Goal: Task Accomplishment & Management: Manage account settings

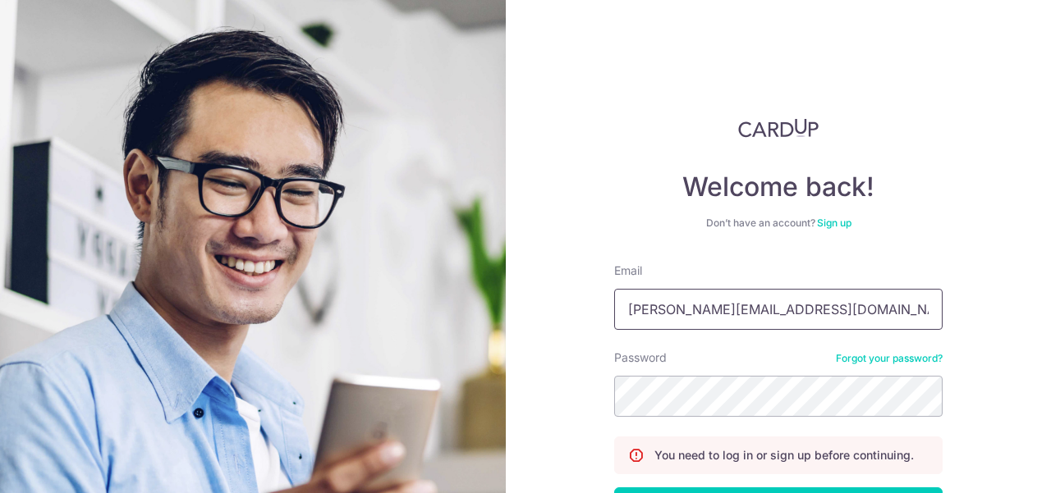
type input "paul@rhubarb.sg"
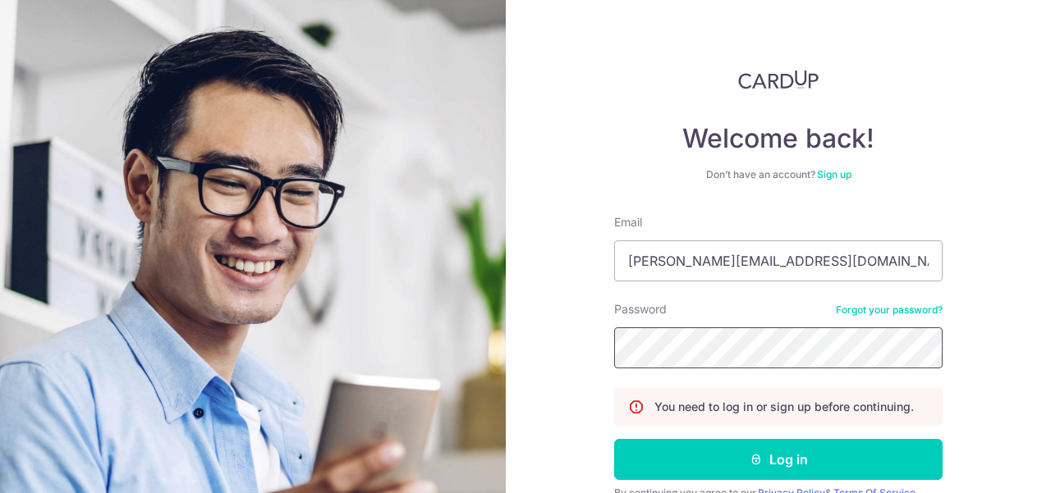
scroll to position [126, 0]
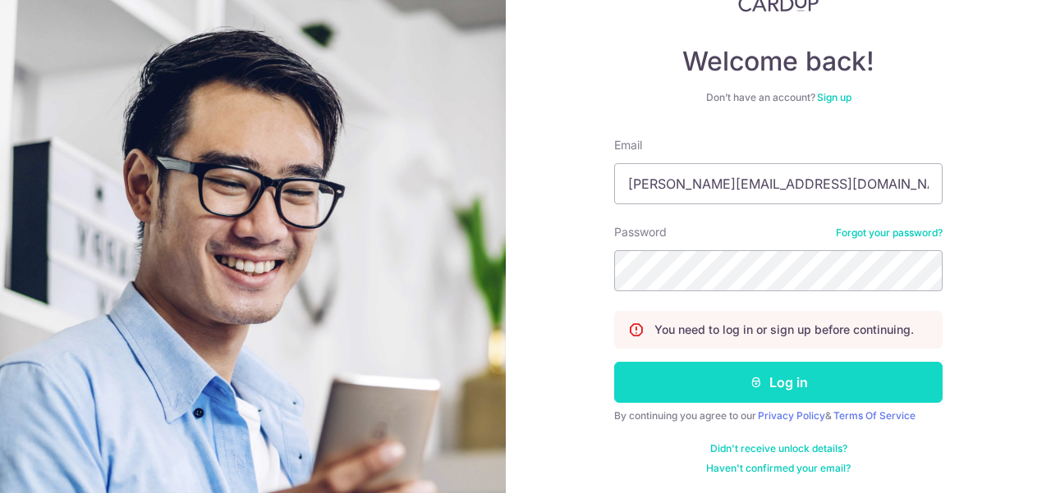
click at [744, 397] on button "Log in" at bounding box center [778, 382] width 328 height 41
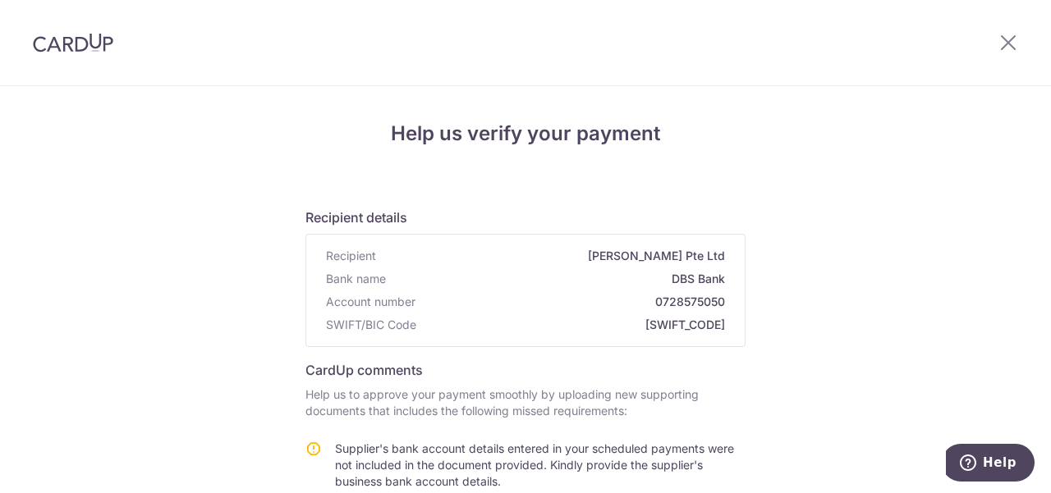
scroll to position [328, 0]
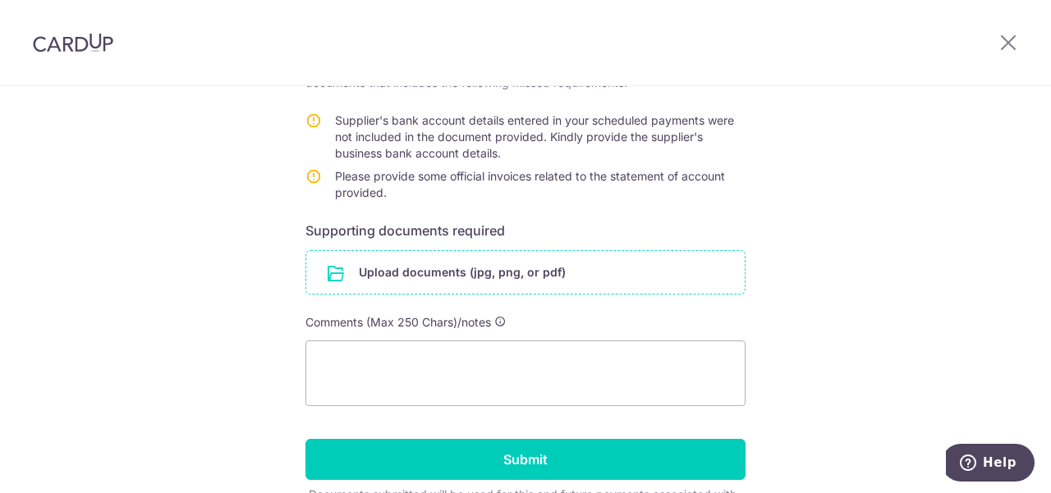
click at [470, 272] on input "file" at bounding box center [525, 272] width 438 height 43
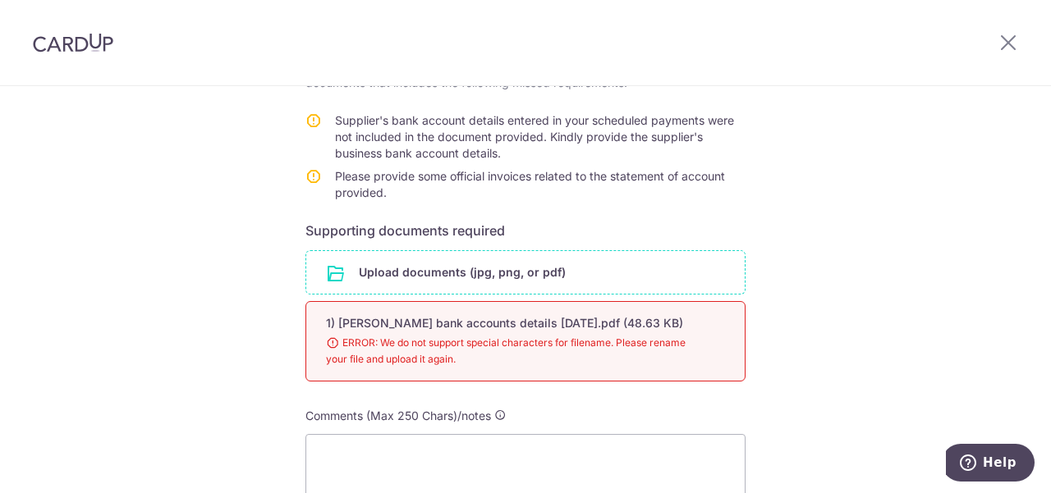
click at [380, 259] on input "file" at bounding box center [525, 272] width 438 height 43
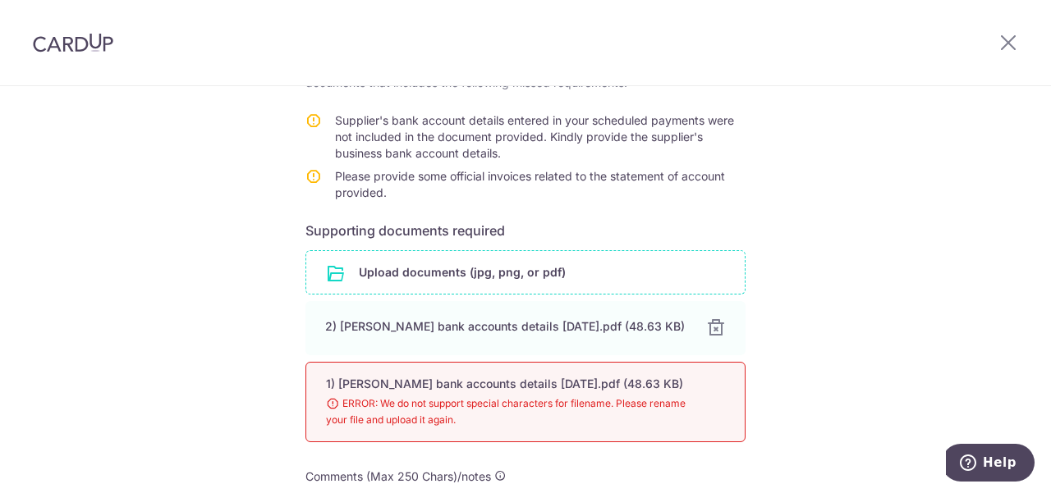
click at [540, 275] on input "file" at bounding box center [525, 272] width 438 height 43
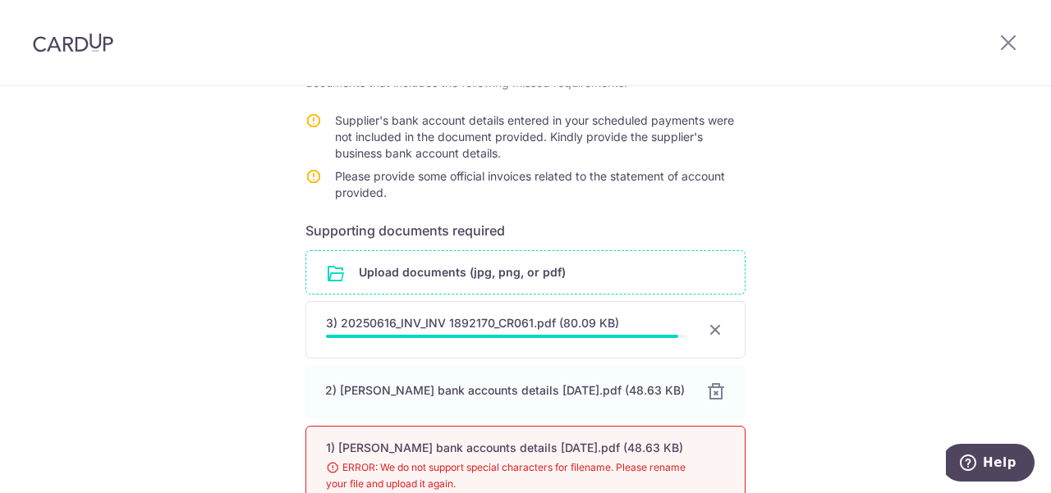
click at [447, 268] on input "file" at bounding box center [525, 272] width 438 height 43
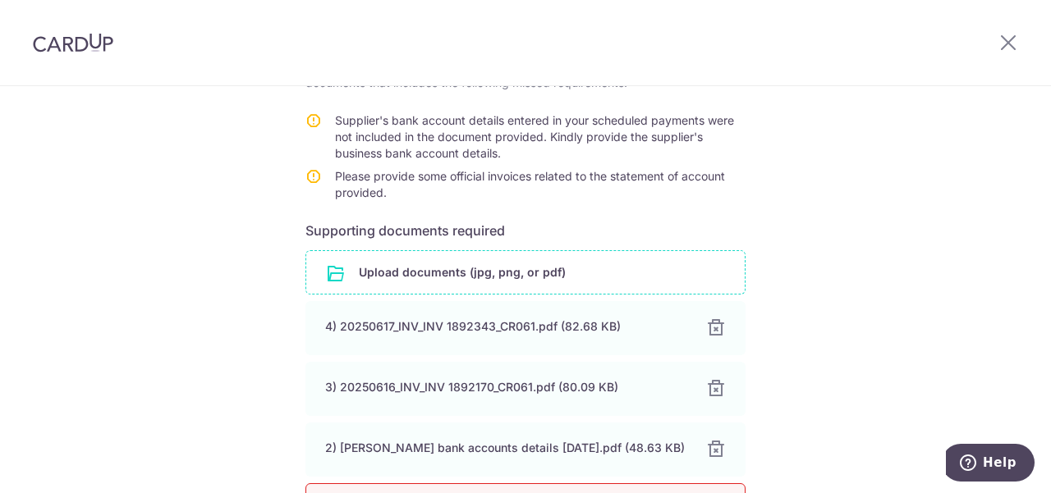
click at [461, 265] on input "file" at bounding box center [525, 272] width 438 height 43
click at [479, 264] on input "file" at bounding box center [525, 272] width 438 height 43
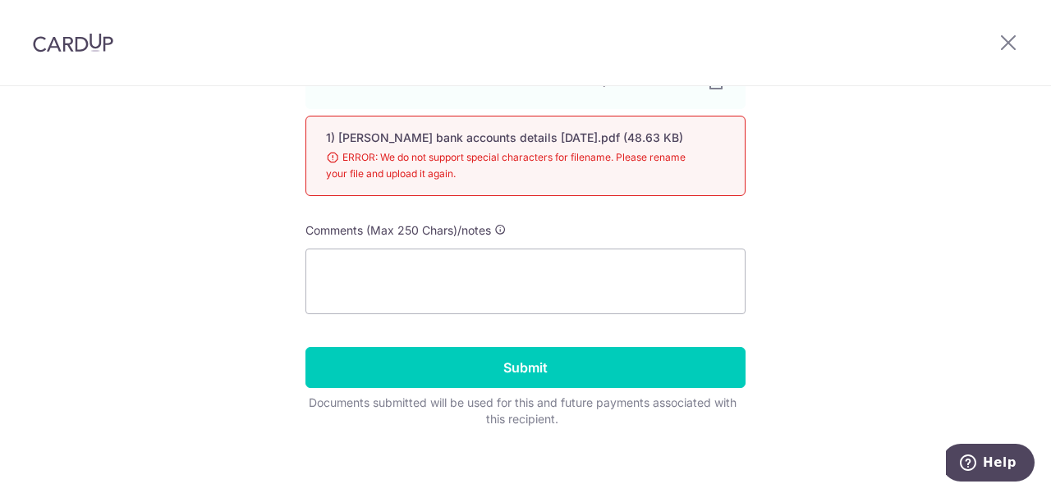
scroll to position [821, 0]
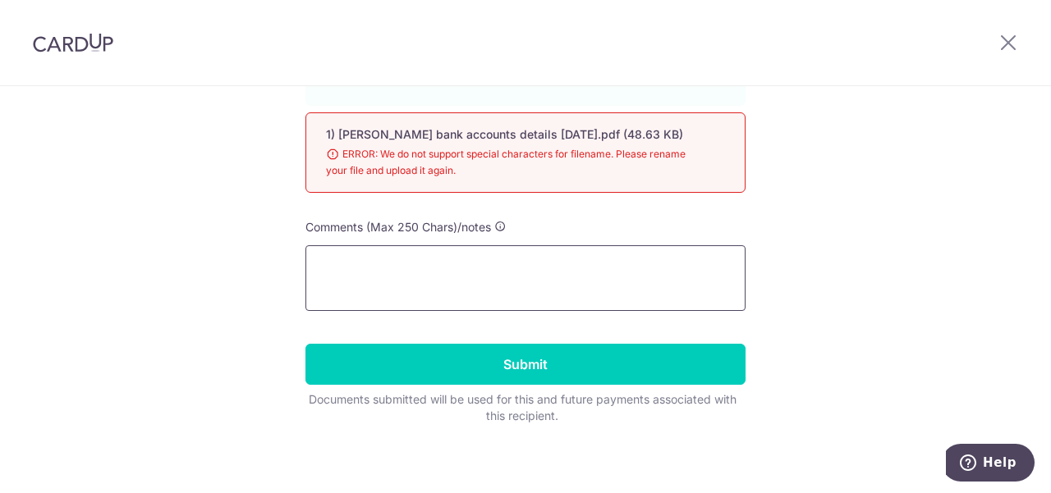
click at [443, 295] on textarea at bounding box center [525, 278] width 440 height 66
click at [481, 252] on textarea at bounding box center [525, 278] width 440 height 66
paste textarea "CardUp - Your Ticket Number Is #211292"
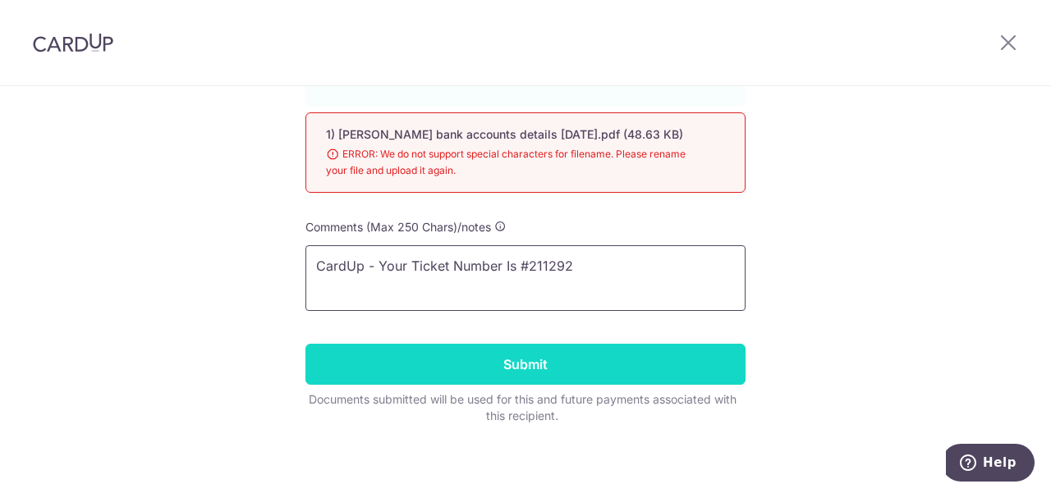
type textarea "CardUp - Your Ticket Number Is #211292"
click at [547, 367] on input "Submit" at bounding box center [525, 364] width 440 height 41
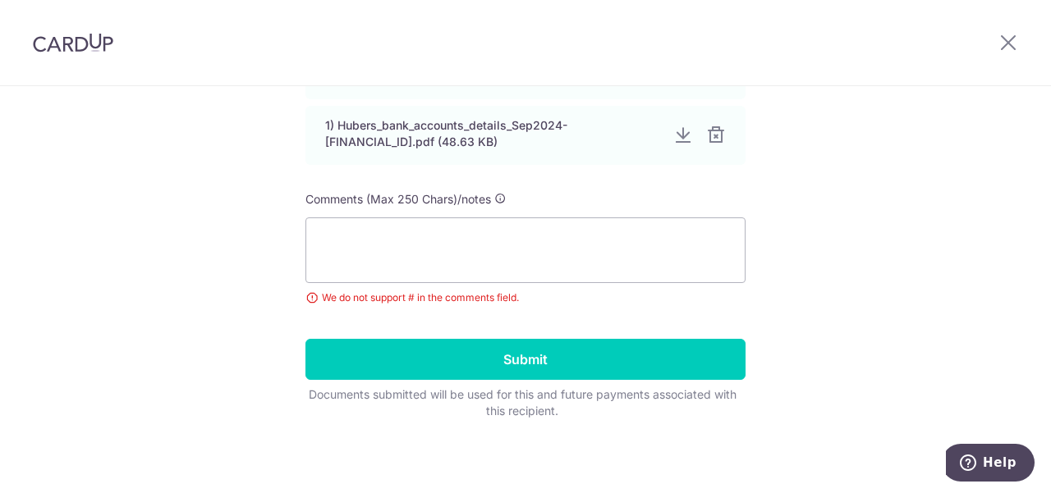
scroll to position [787, 0]
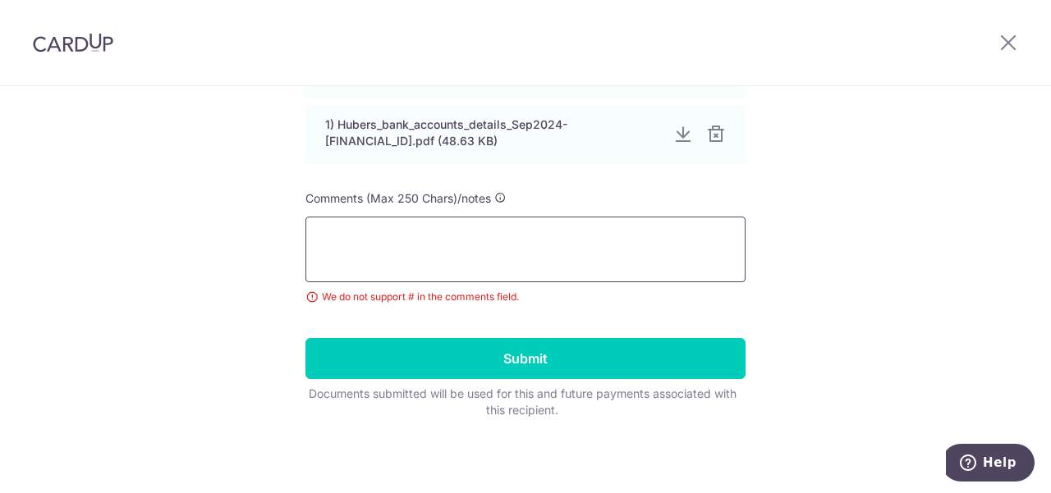
click at [579, 221] on textarea at bounding box center [525, 250] width 440 height 66
paste textarea "CardUp - Your Ticket Number Is #211292"
click at [520, 237] on textarea "CardUp - Your Ticket Number Is #211292" at bounding box center [525, 250] width 440 height 66
click at [367, 238] on textarea "CardUp - Your Ticket Number 211292" at bounding box center [525, 250] width 440 height 66
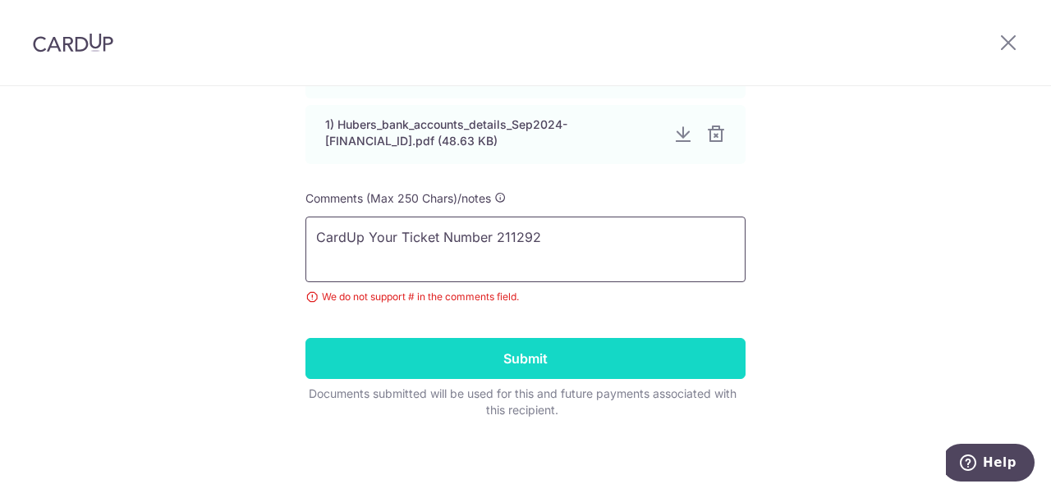
type textarea "CardUp Your Ticket Number 211292"
click at [548, 370] on input "Submit" at bounding box center [525, 358] width 440 height 41
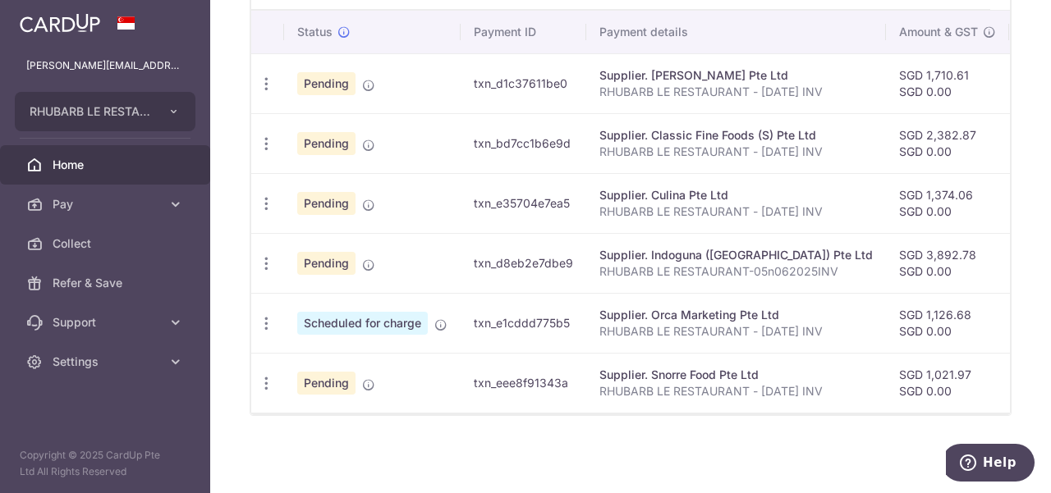
scroll to position [552, 0]
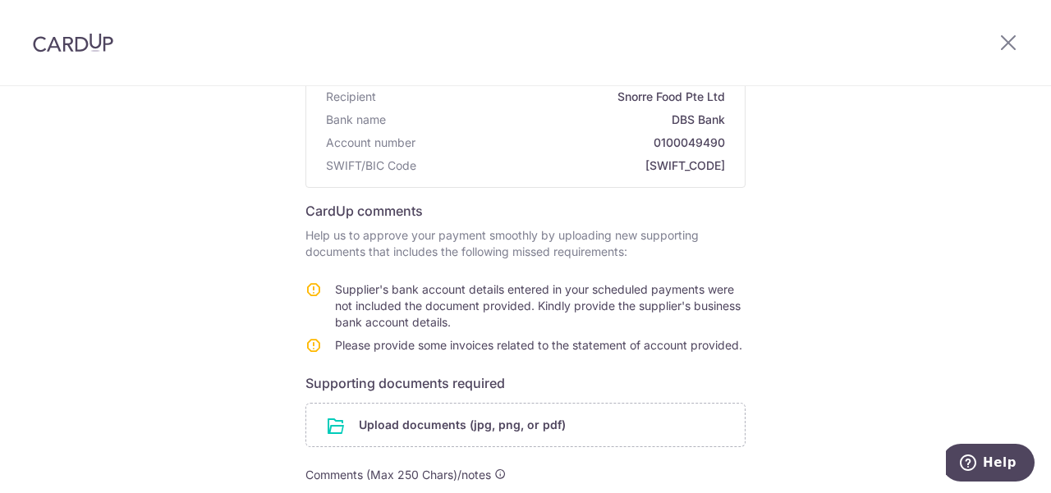
scroll to position [328, 0]
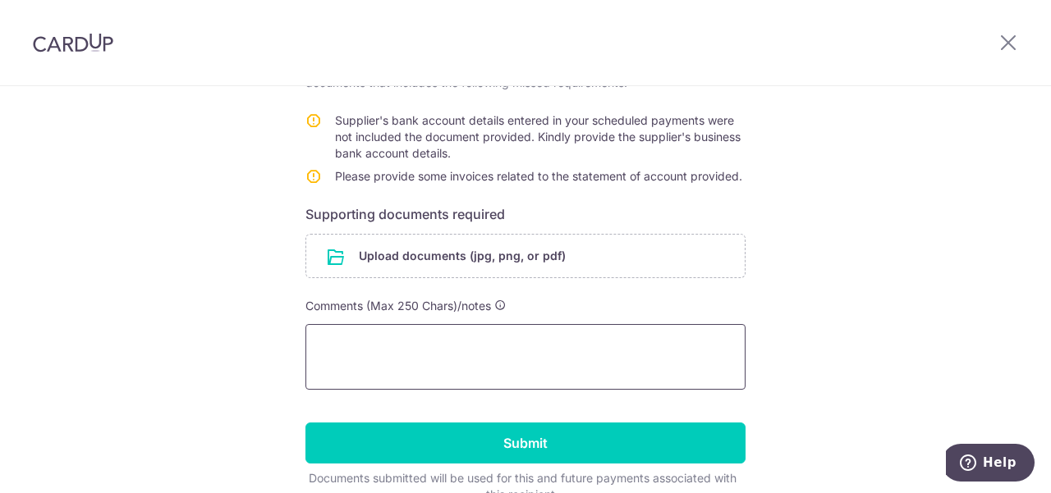
click at [424, 344] on textarea at bounding box center [525, 357] width 440 height 66
paste textarea "CardUp - Your Ticket Number Is #211277"
click at [522, 346] on textarea "CardUp - Your Ticket Number Is #211277" at bounding box center [525, 357] width 440 height 66
type textarea "CardUp - Your Ticket Number 211277"
click at [182, 331] on div "Help us verify your payment Recipient details Recipient Snorre Food Pte Ltd Ban…" at bounding box center [525, 169] width 1051 height 823
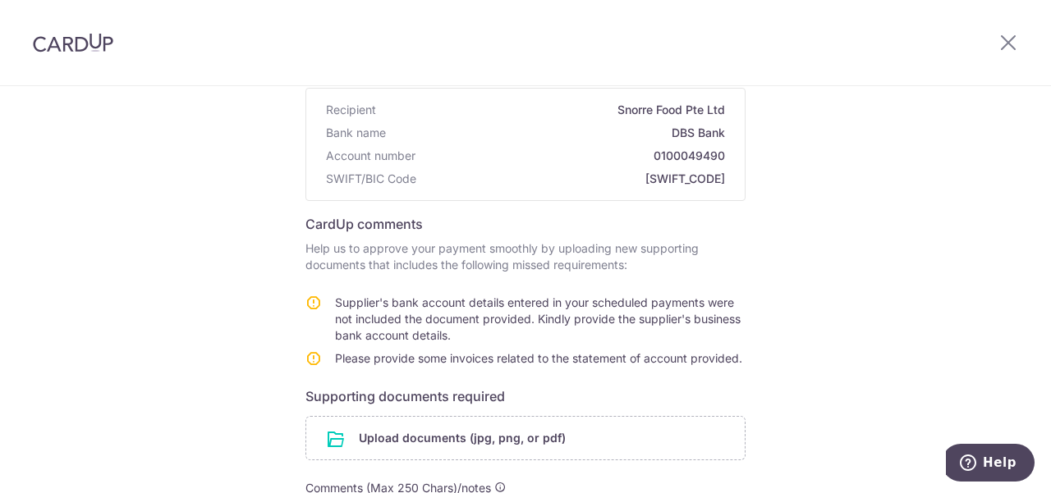
scroll to position [413, 0]
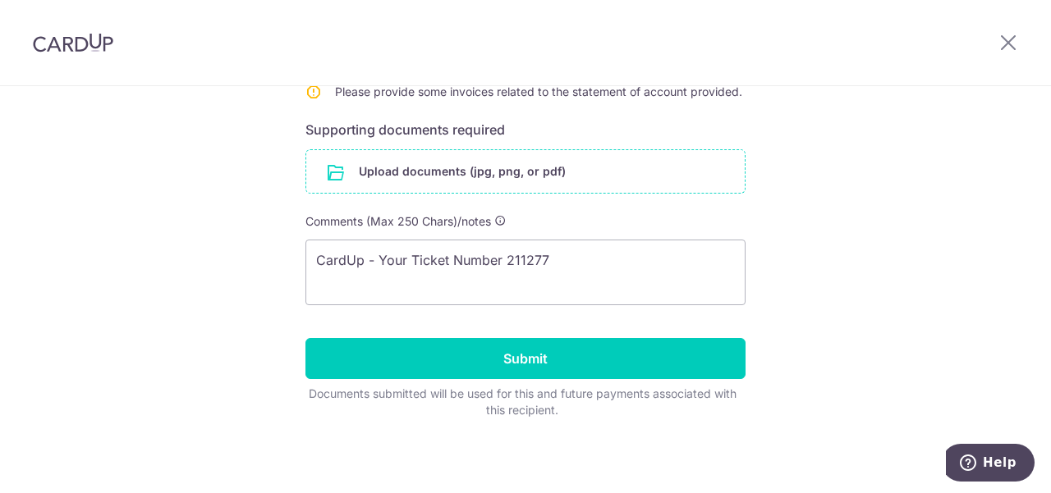
click at [481, 172] on input "file" at bounding box center [525, 171] width 438 height 43
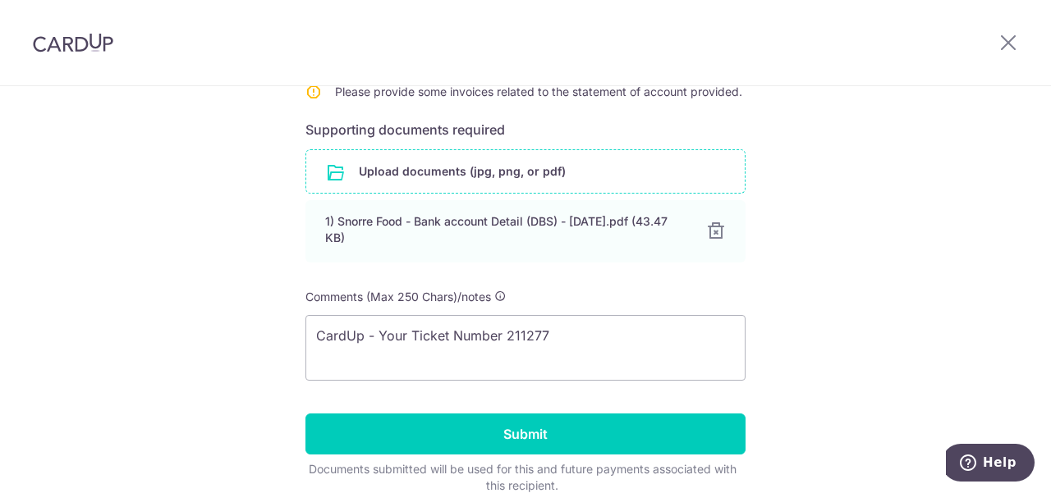
click at [527, 172] on input "file" at bounding box center [525, 171] width 438 height 43
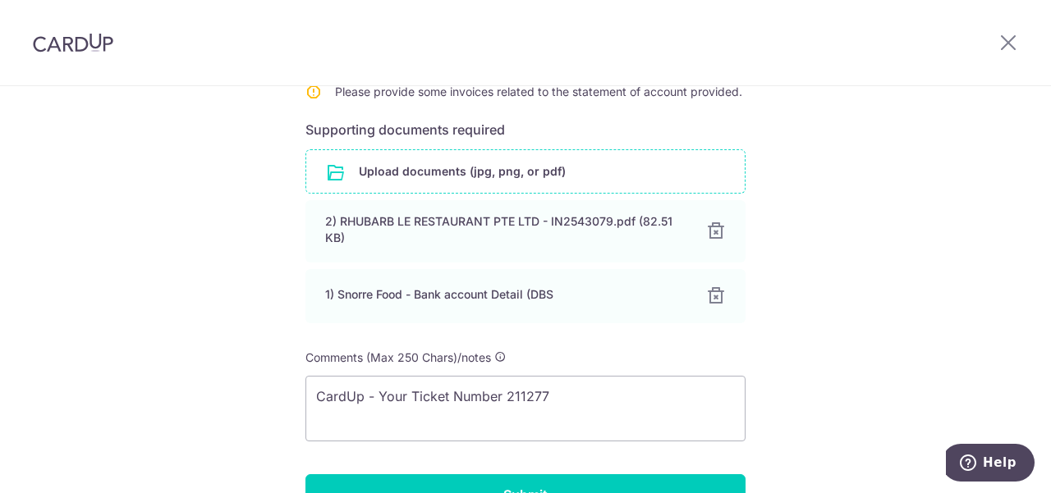
click at [496, 174] on input "file" at bounding box center [525, 171] width 438 height 43
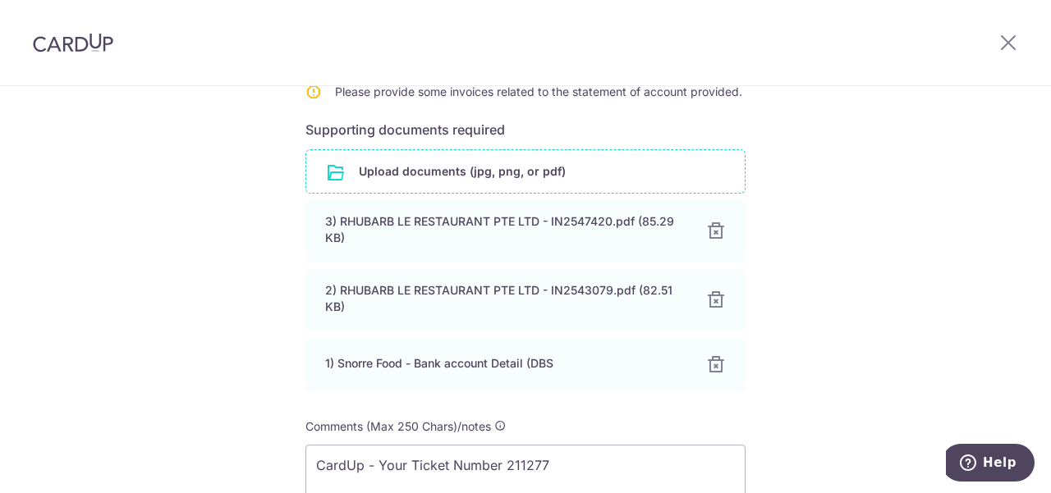
scroll to position [618, 0]
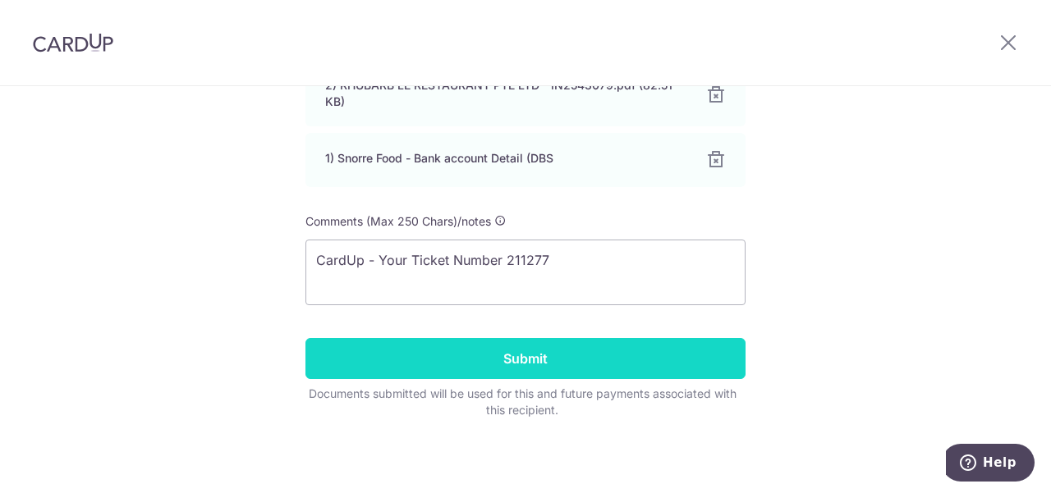
click at [621, 364] on input "Submit" at bounding box center [525, 358] width 440 height 41
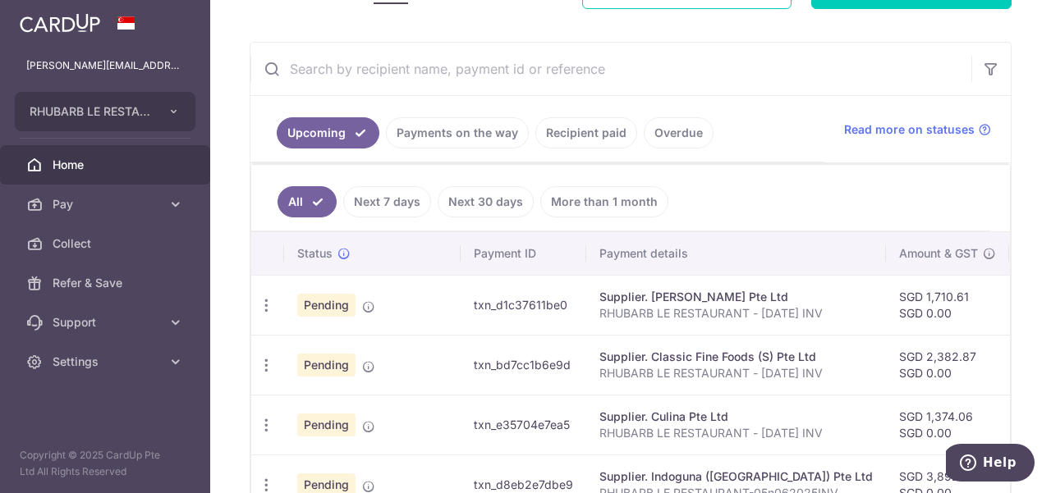
scroll to position [141, 0]
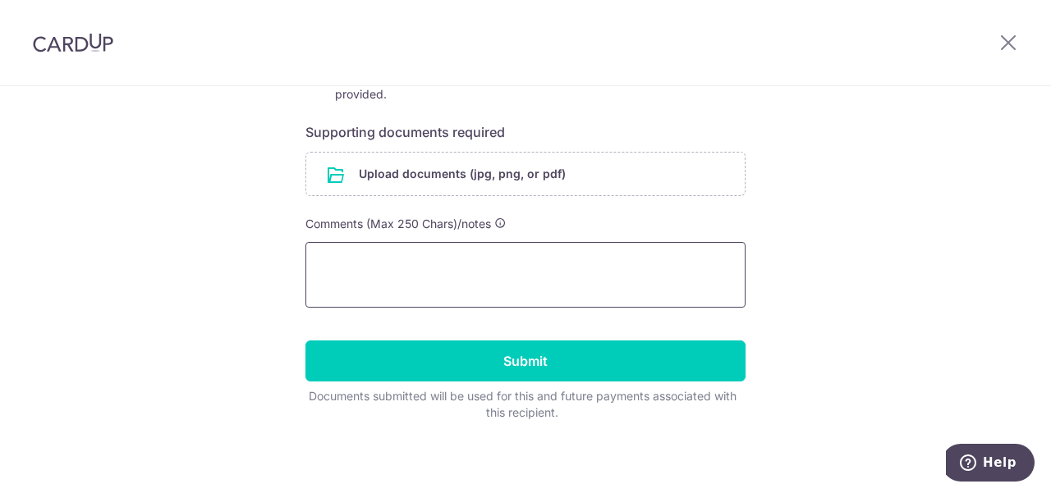
scroll to position [429, 0]
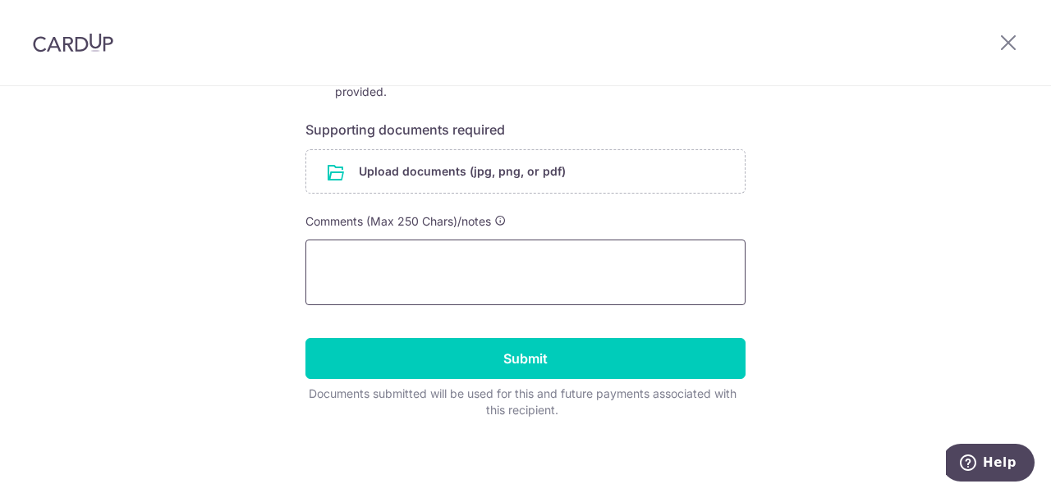
click at [461, 283] on textarea at bounding box center [525, 273] width 440 height 66
paste textarea "CardUp - Your Ticket Number Is #211289"
click at [522, 257] on textarea "CardUp - Your Ticket Number Is #211289" at bounding box center [525, 273] width 440 height 66
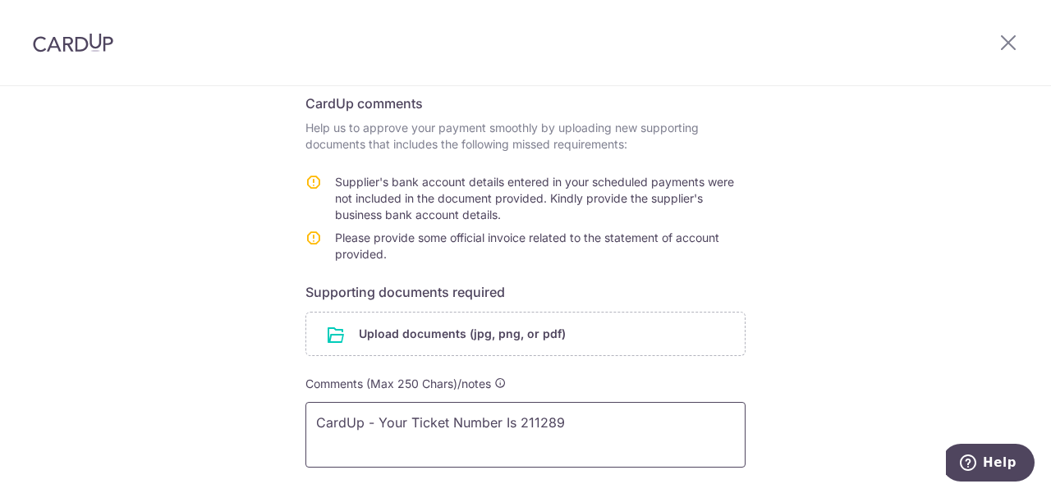
scroll to position [265, 0]
type textarea "CardUp - Your Ticket Number Is 211289"
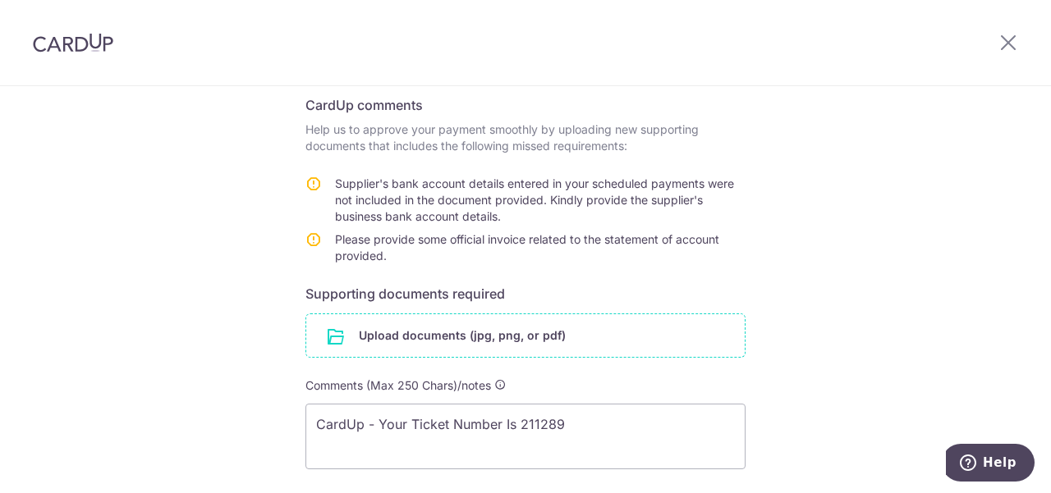
click at [512, 335] on input "file" at bounding box center [525, 335] width 438 height 43
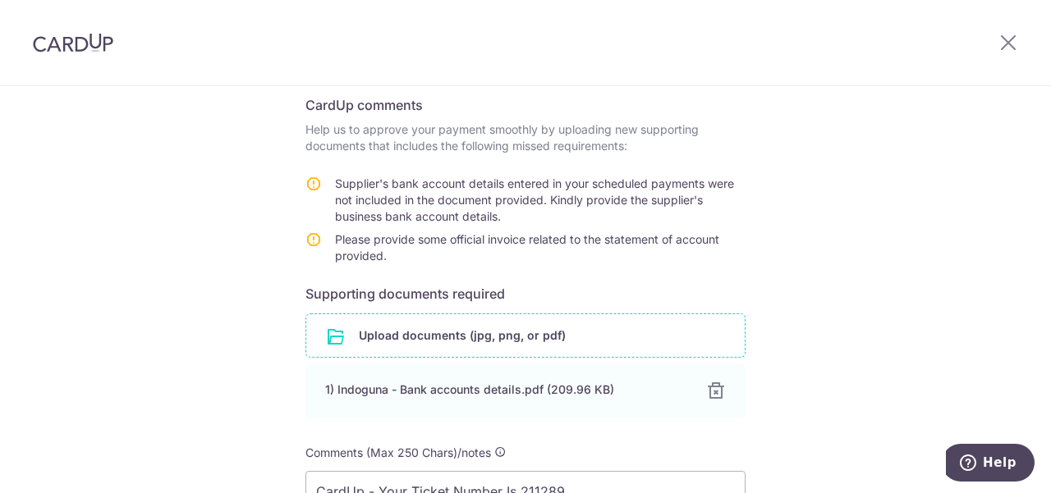
click at [525, 337] on input "file" at bounding box center [525, 335] width 438 height 43
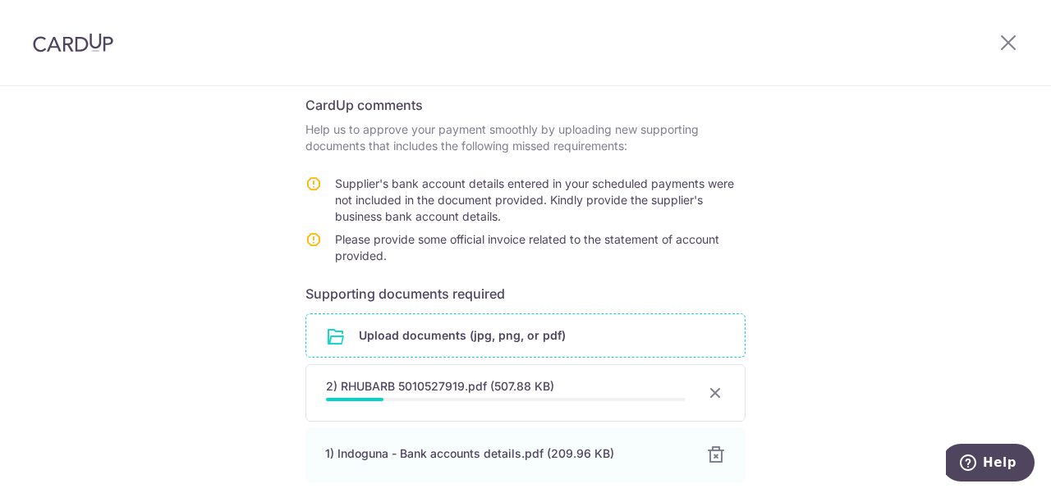
click at [475, 337] on input "file" at bounding box center [525, 335] width 438 height 43
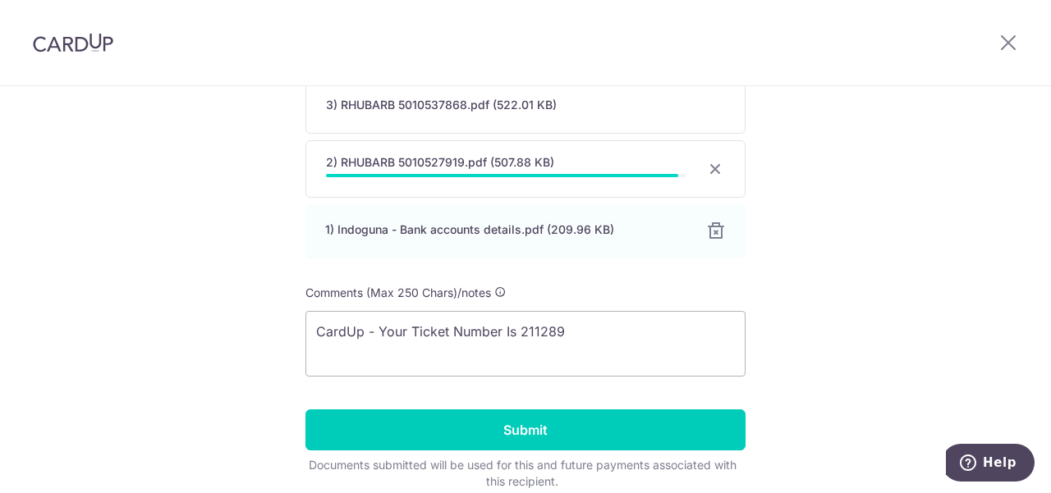
scroll to position [594, 0]
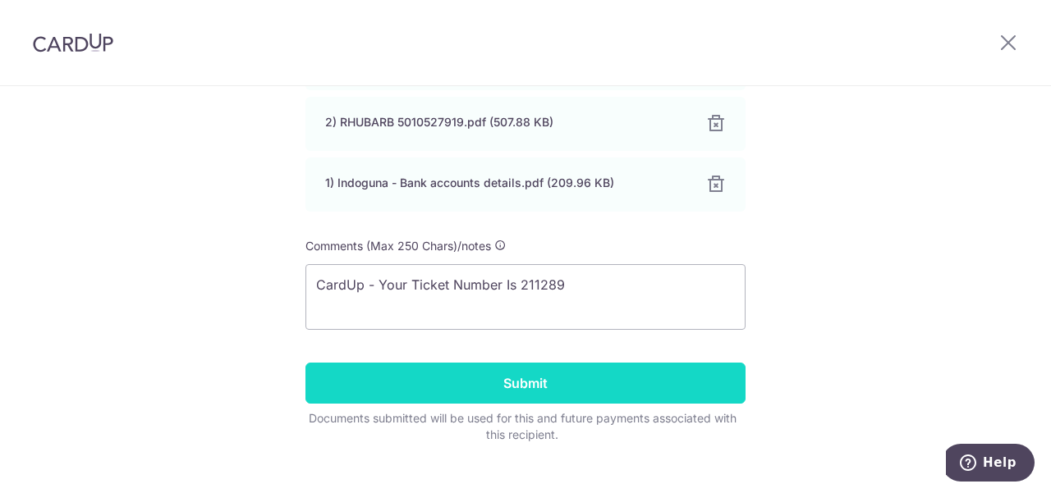
click at [574, 387] on input "Submit" at bounding box center [525, 383] width 440 height 41
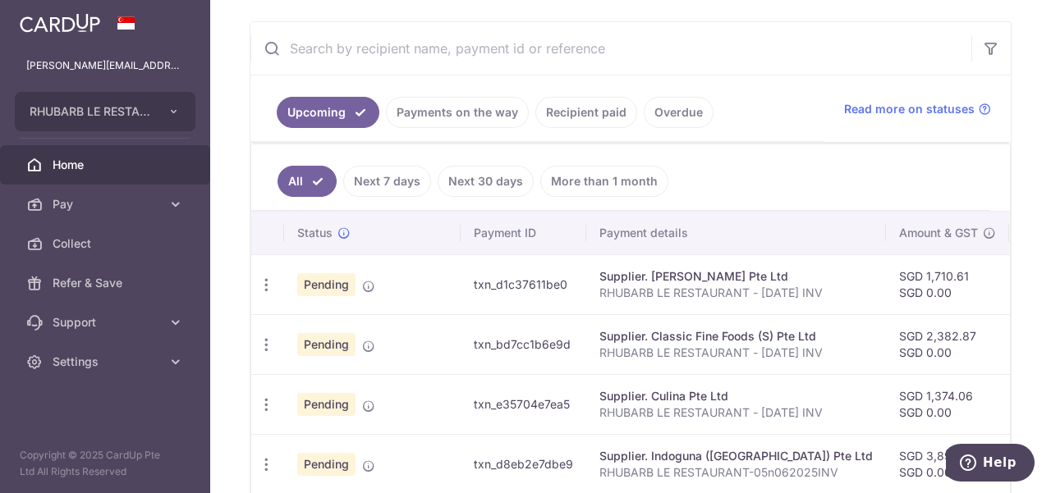
scroll to position [305, 0]
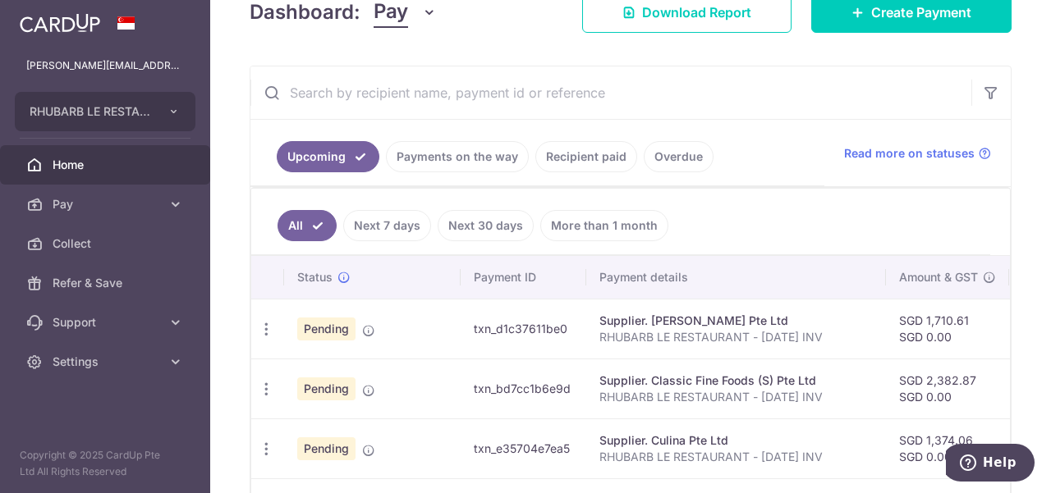
click at [461, 158] on link "Payments on the way" at bounding box center [457, 156] width 143 height 31
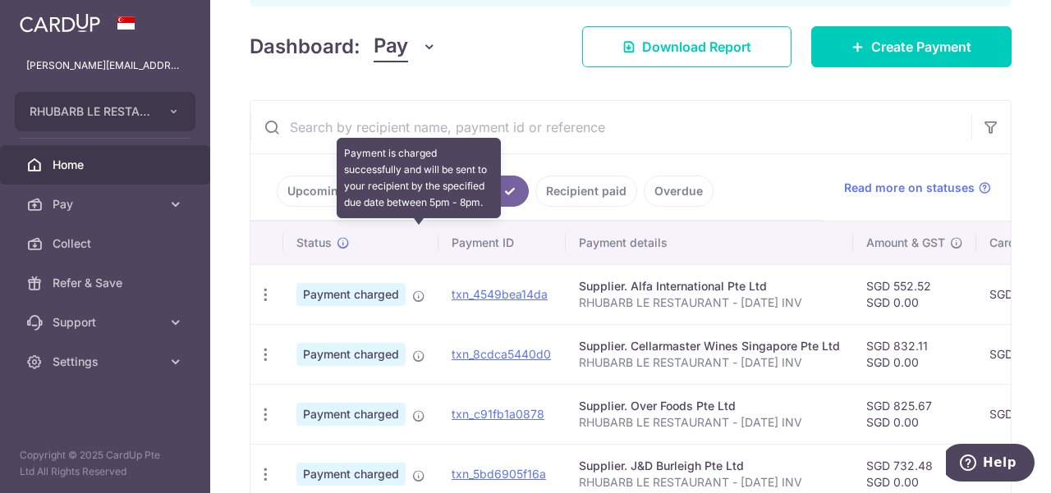
scroll to position [246, 0]
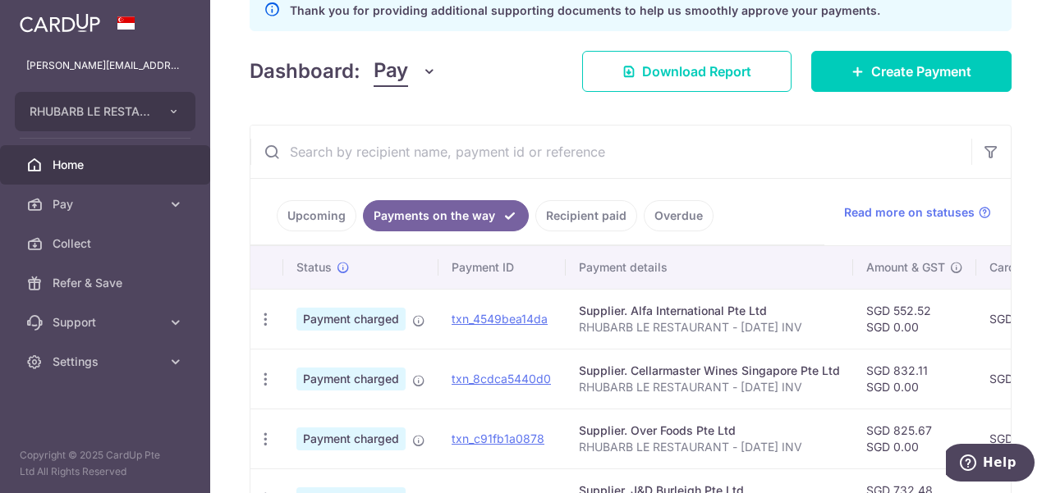
click at [592, 214] on link "Recipient paid" at bounding box center [586, 215] width 102 height 31
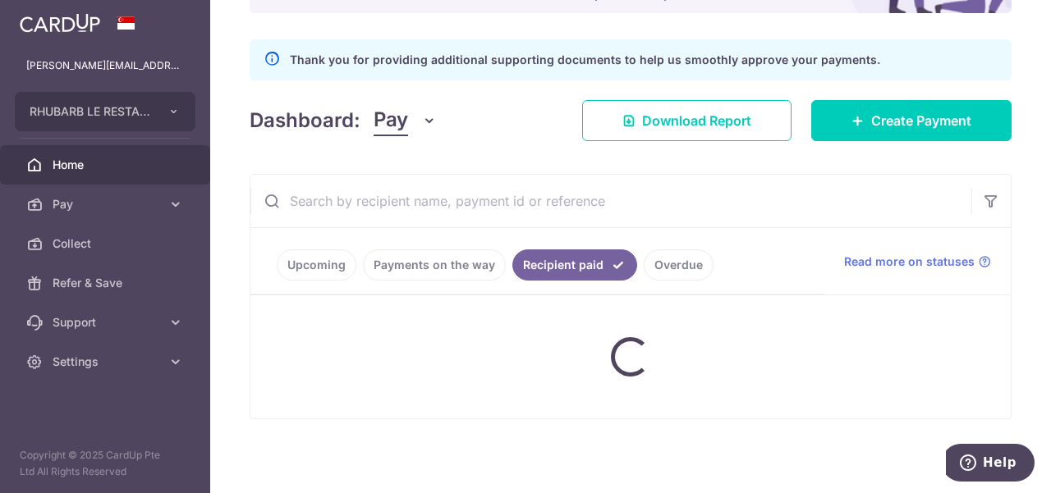
scroll to position [202, 0]
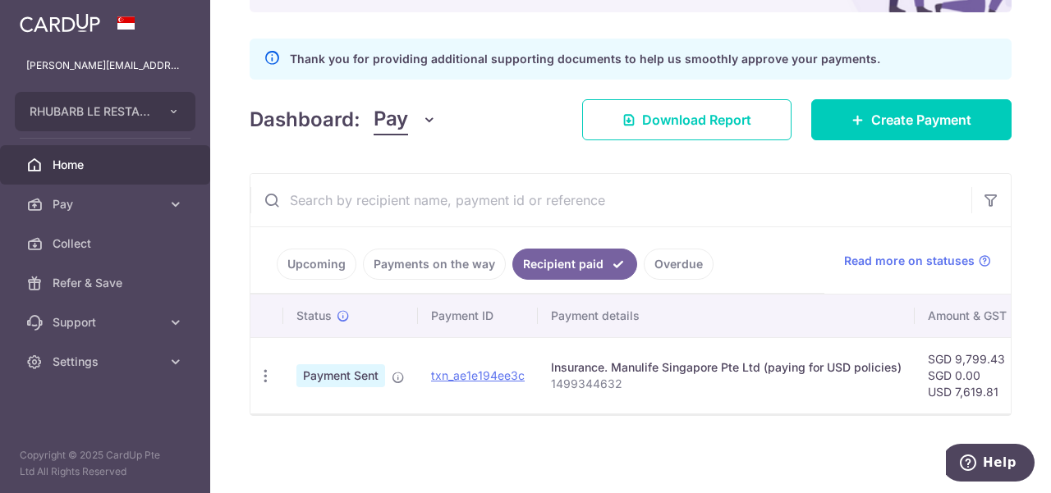
click at [443, 262] on link "Payments on the way" at bounding box center [434, 264] width 143 height 31
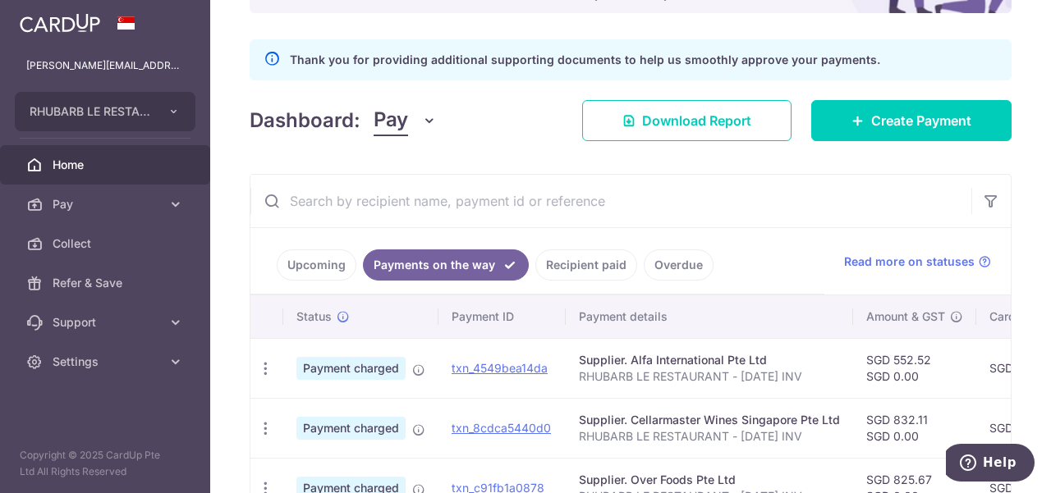
scroll to position [246, 0]
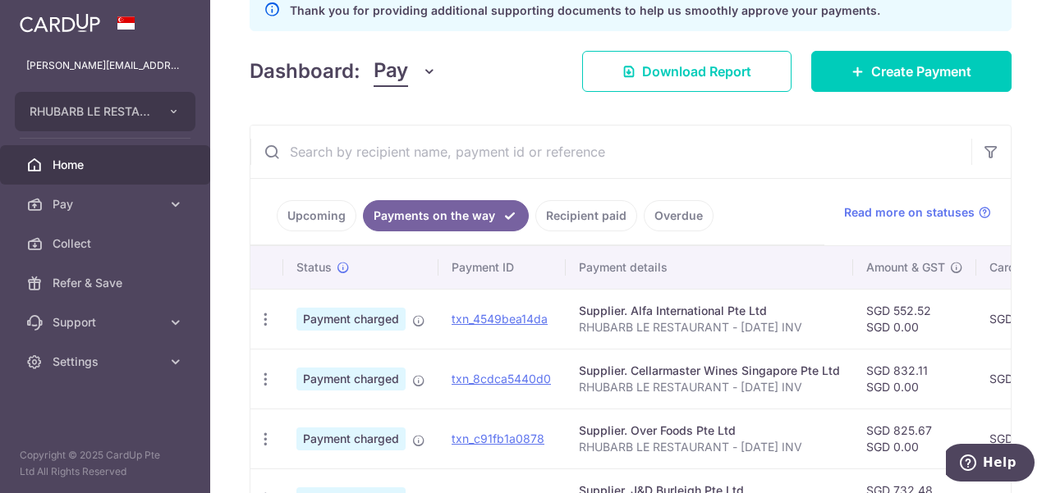
click at [309, 215] on link "Upcoming" at bounding box center [317, 215] width 80 height 31
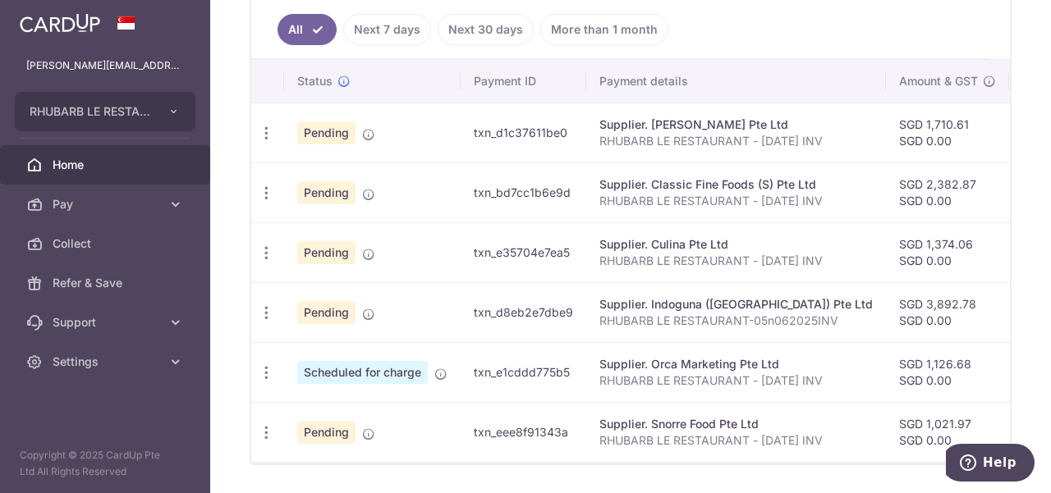
scroll to position [552, 0]
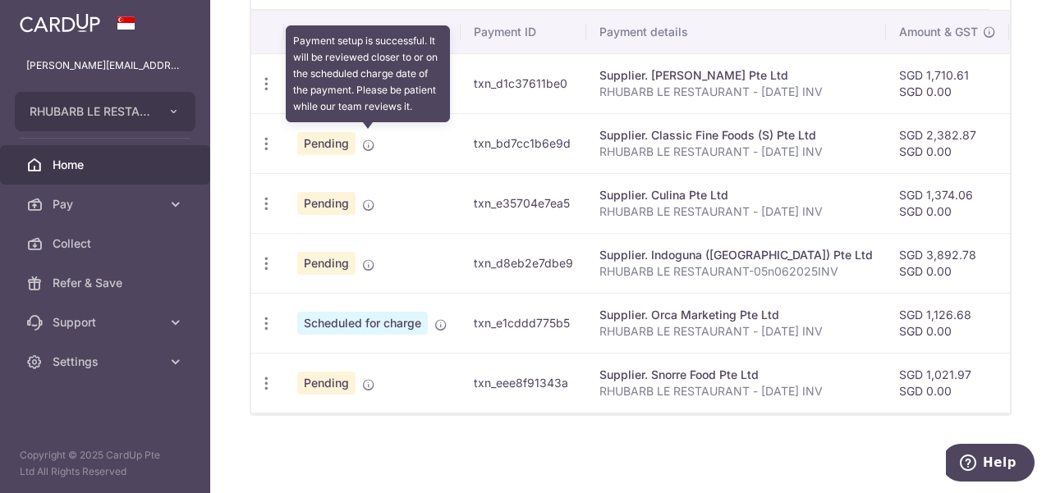
click at [369, 141] on icon at bounding box center [368, 145] width 13 height 13
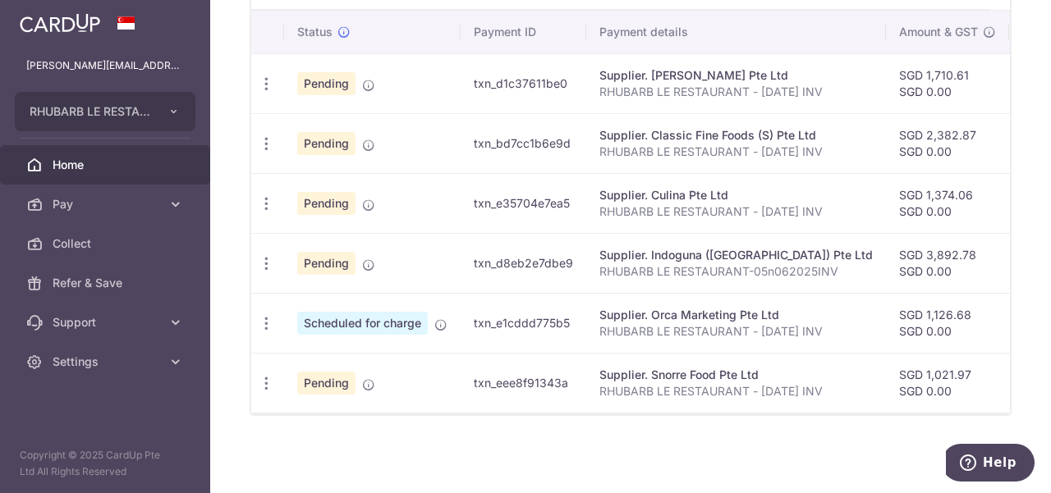
click at [498, 139] on td "txn_bd7cc1b6e9d" at bounding box center [524, 143] width 126 height 60
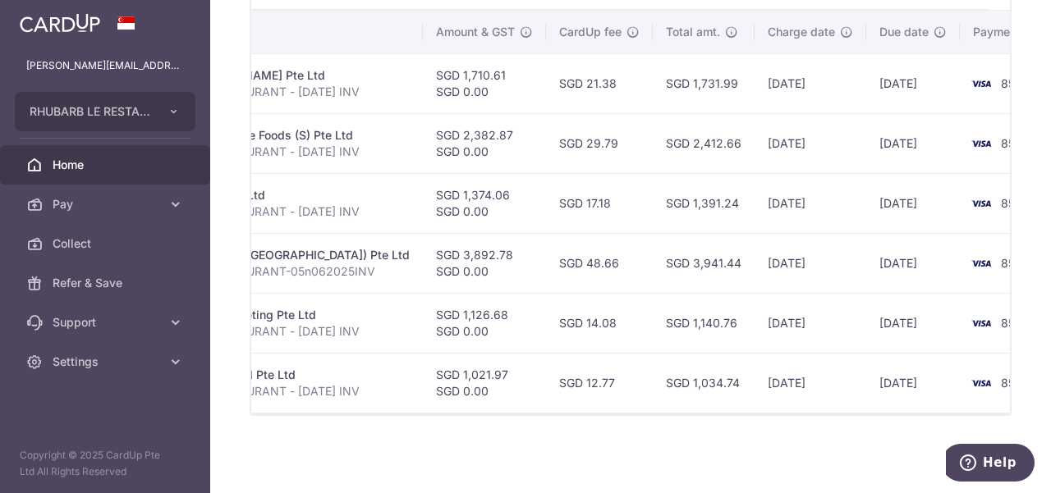
scroll to position [0, 504]
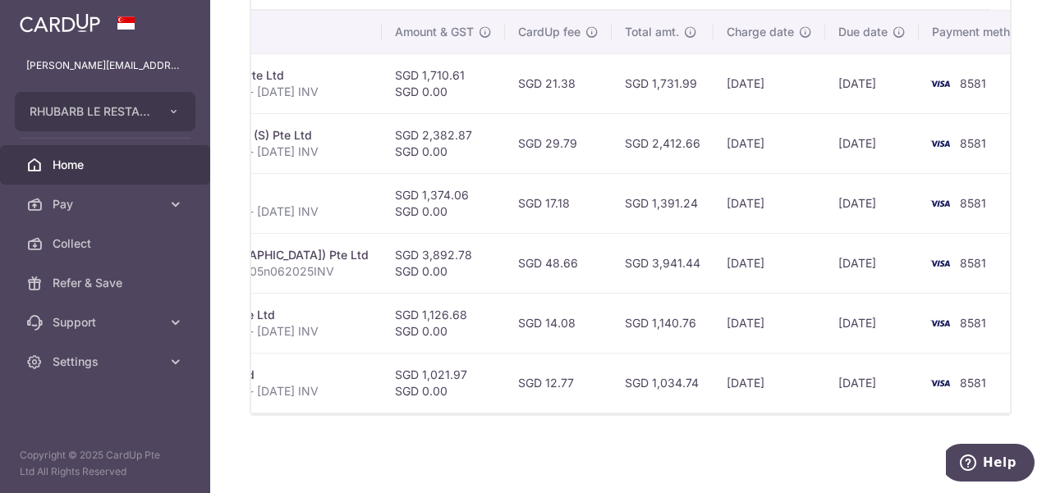
click at [960, 142] on span "8581" at bounding box center [973, 143] width 26 height 14
click at [113, 327] on span "Support" at bounding box center [107, 322] width 108 height 16
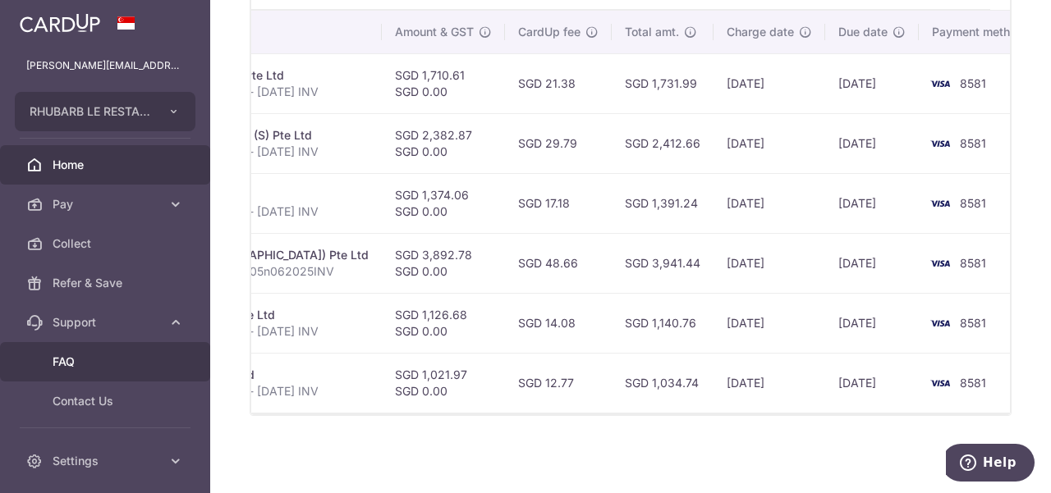
click at [101, 374] on link "FAQ" at bounding box center [105, 361] width 210 height 39
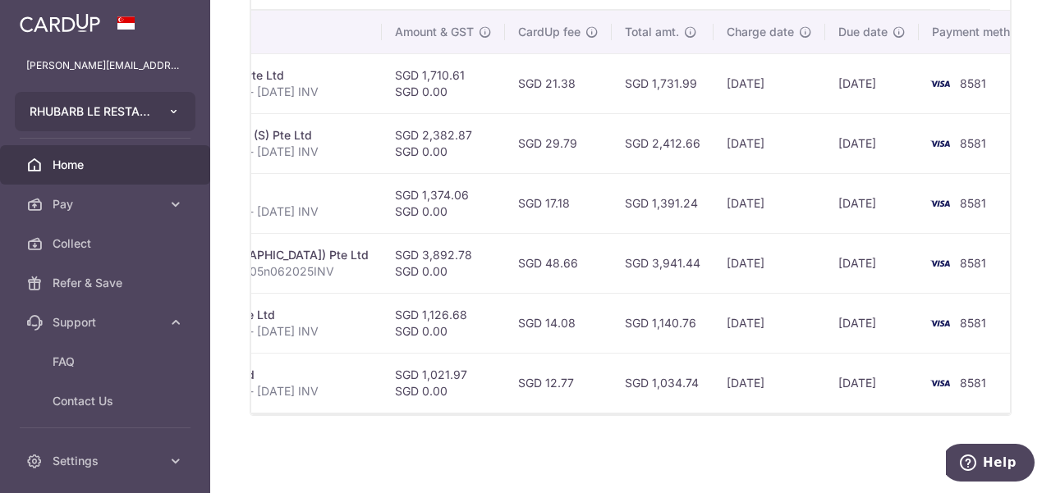
click at [167, 112] on button "RHUBARB LE RESTAURANT PTE. LTD." at bounding box center [105, 111] width 181 height 39
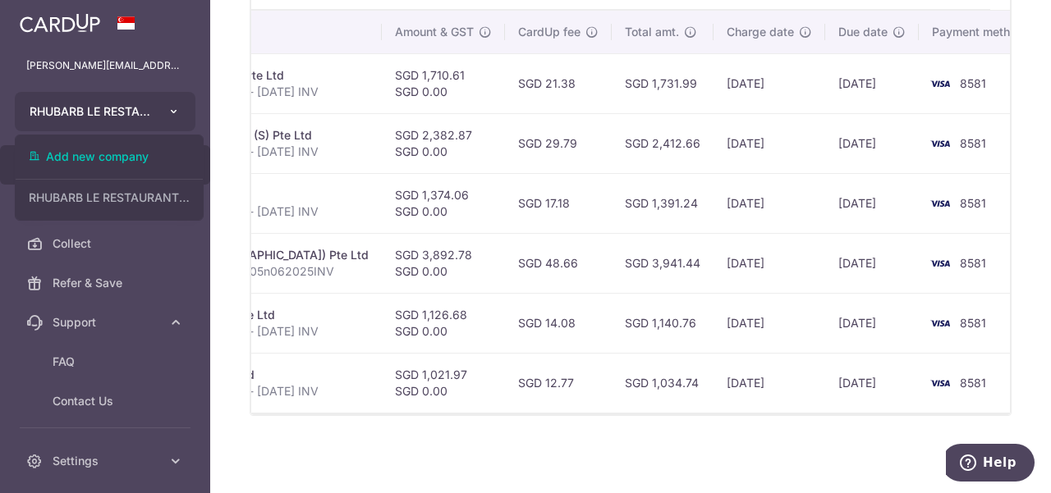
click at [167, 112] on button "RHUBARB LE RESTAURANT PTE. LTD." at bounding box center [105, 111] width 181 height 39
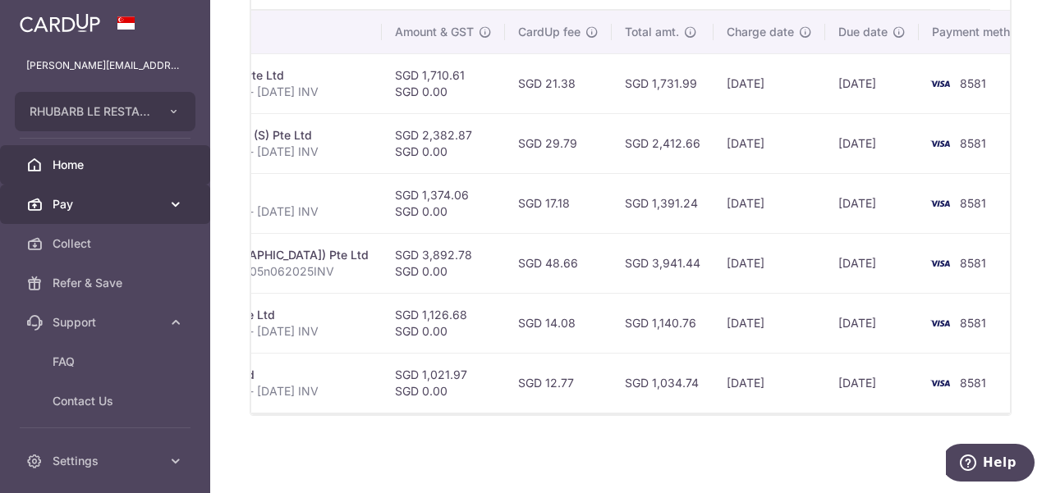
click at [172, 206] on icon at bounding box center [175, 204] width 16 height 16
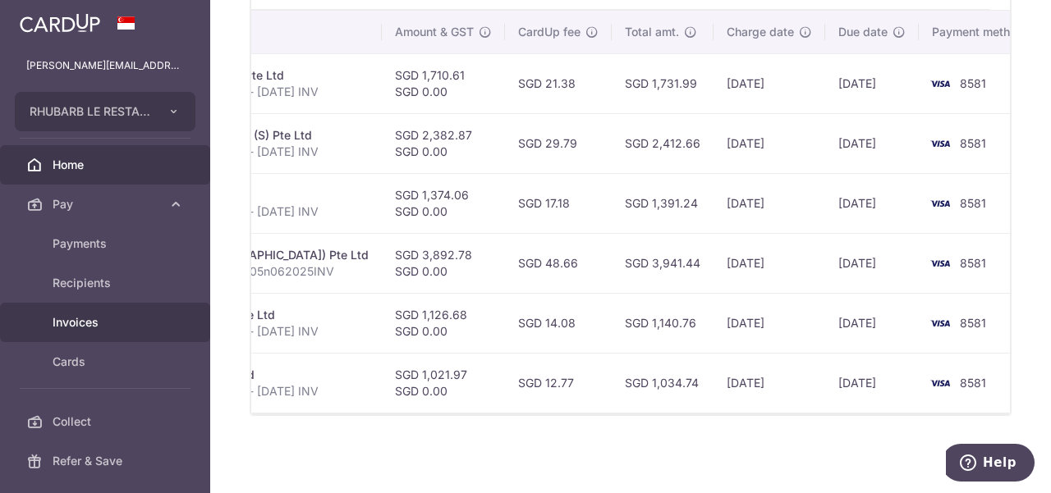
click at [84, 327] on span "Invoices" at bounding box center [107, 322] width 108 height 16
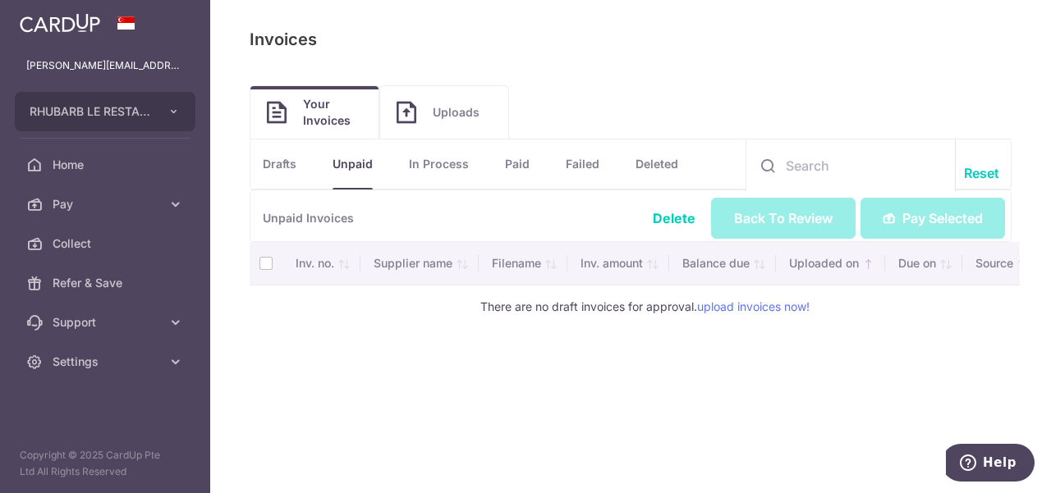
click at [422, 109] on link "Uploads" at bounding box center [444, 112] width 128 height 53
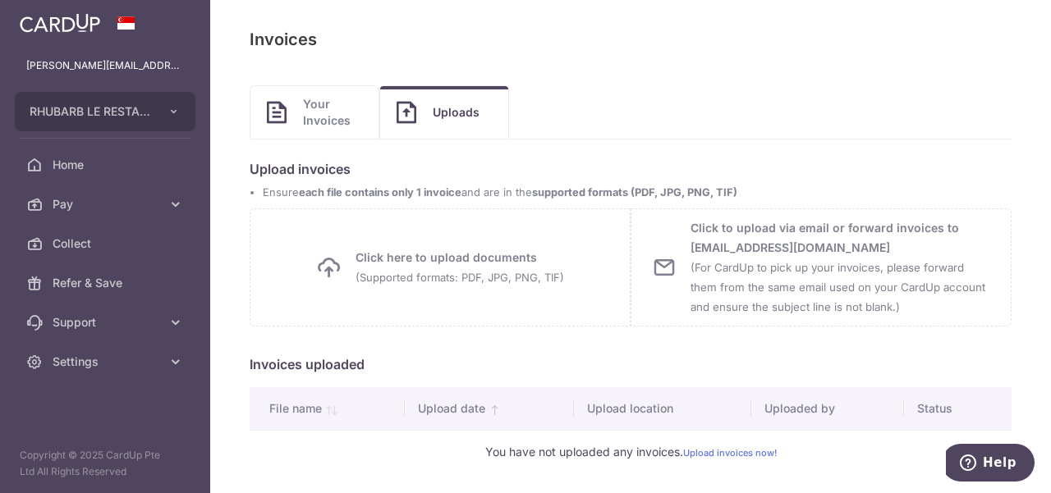
click at [297, 103] on link "Your Invoices" at bounding box center [314, 112] width 128 height 53
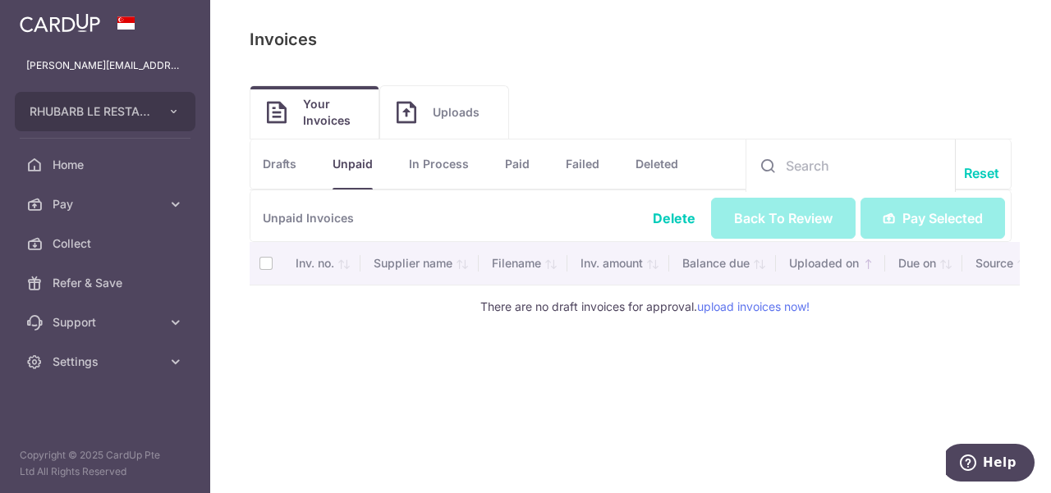
click at [438, 119] on span "Uploads" at bounding box center [462, 112] width 59 height 16
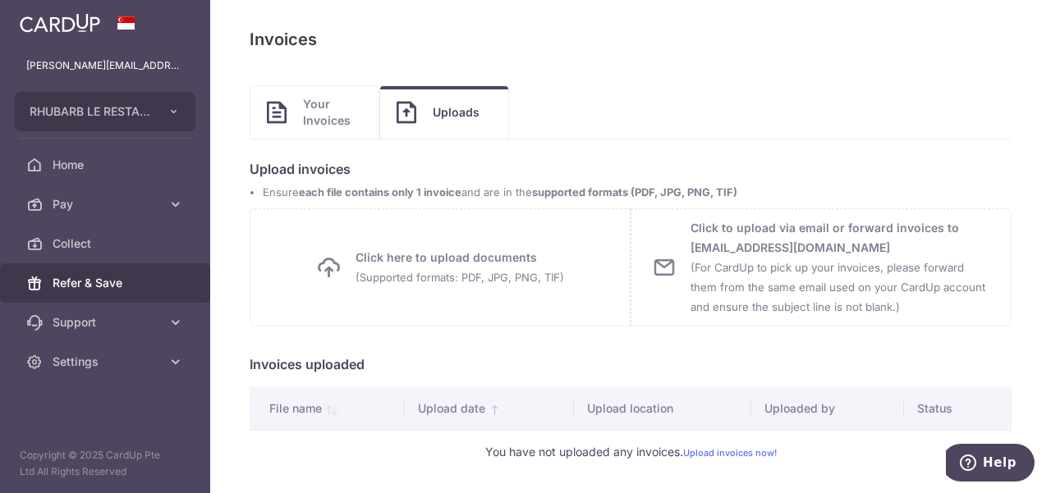
click at [160, 291] on link "Refer & Save" at bounding box center [105, 283] width 210 height 39
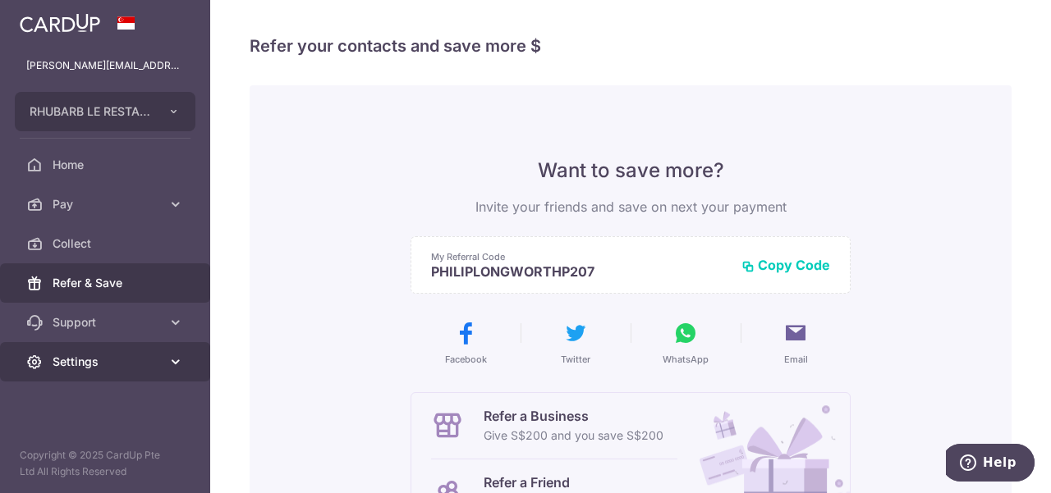
click at [172, 362] on icon at bounding box center [175, 362] width 16 height 16
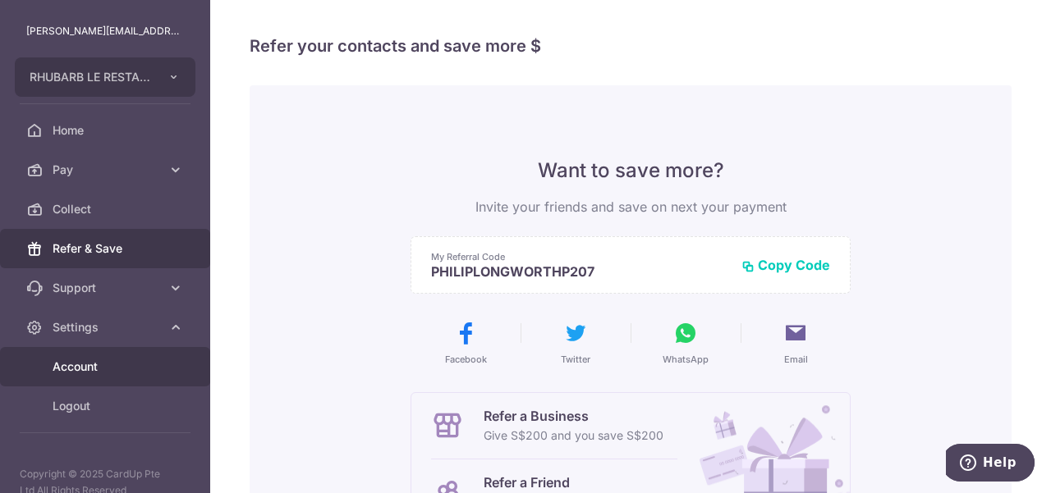
scroll to position [53, 0]
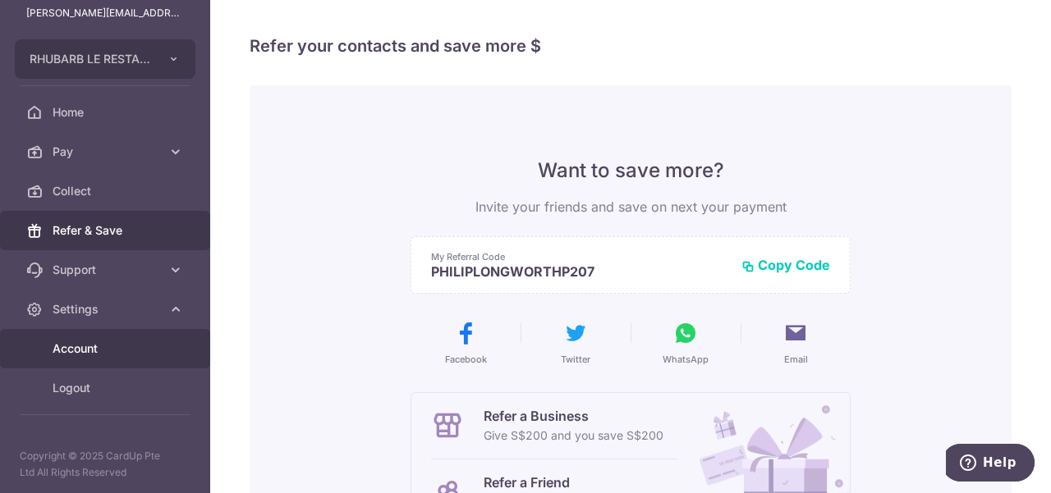
click at [99, 355] on span "Account" at bounding box center [107, 349] width 108 height 16
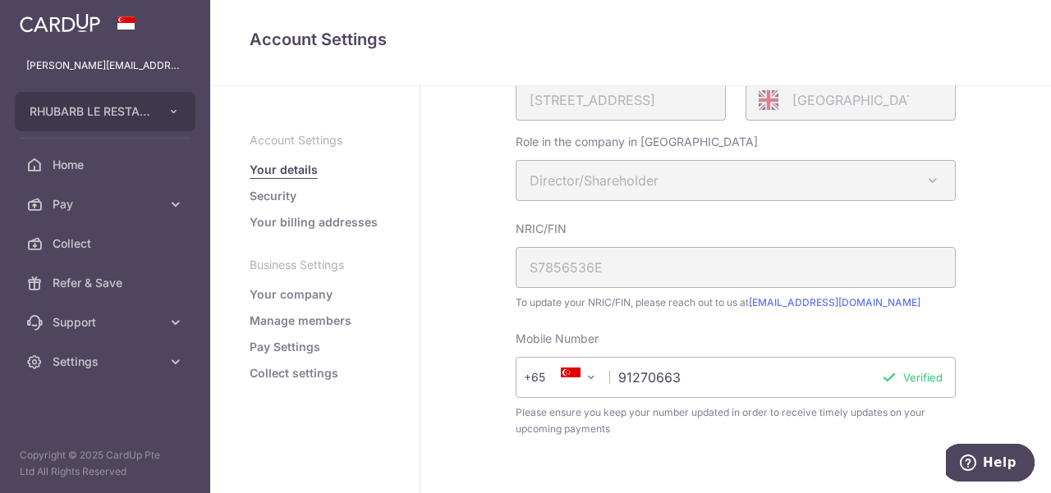
scroll to position [558, 0]
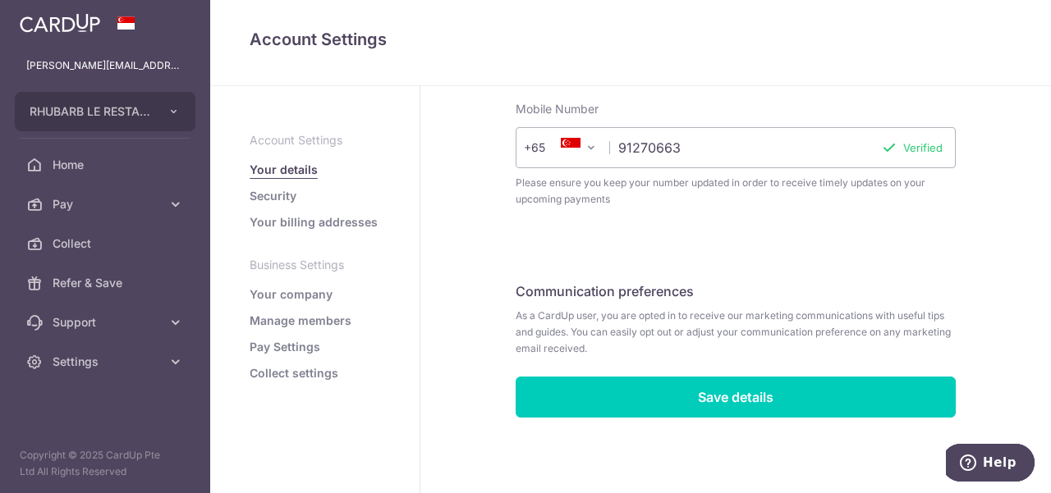
click at [282, 218] on link "Your billing addresses" at bounding box center [314, 222] width 128 height 16
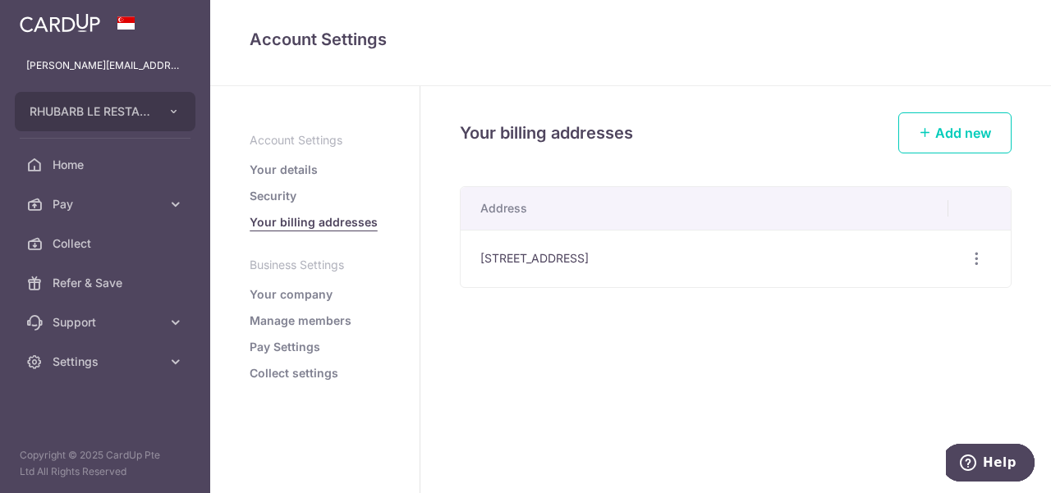
click at [284, 322] on link "Manage members" at bounding box center [301, 321] width 102 height 16
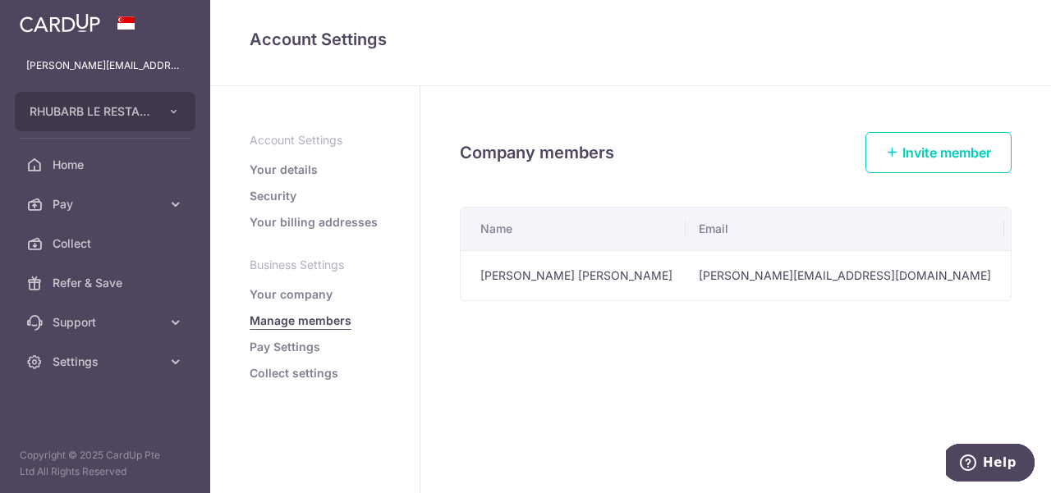
click at [290, 350] on link "Pay Settings" at bounding box center [285, 347] width 71 height 16
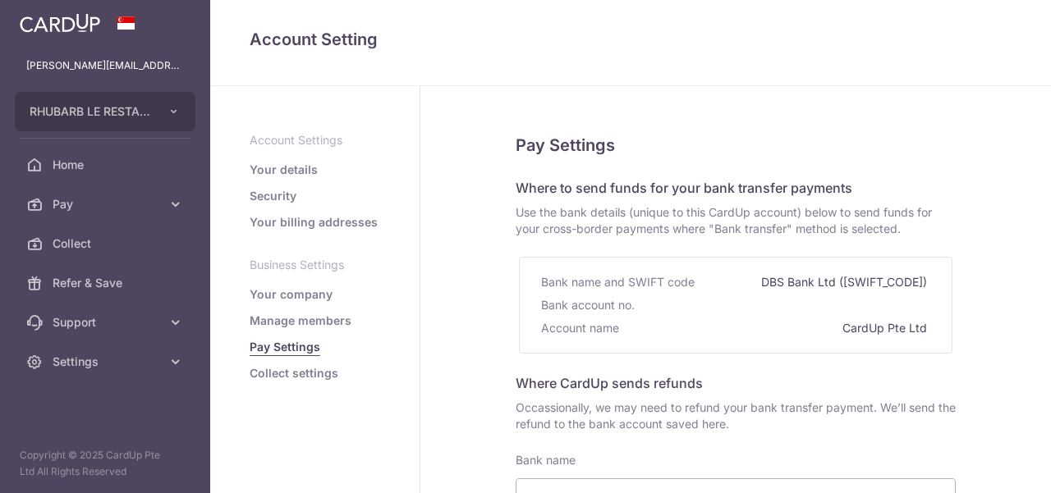
select select
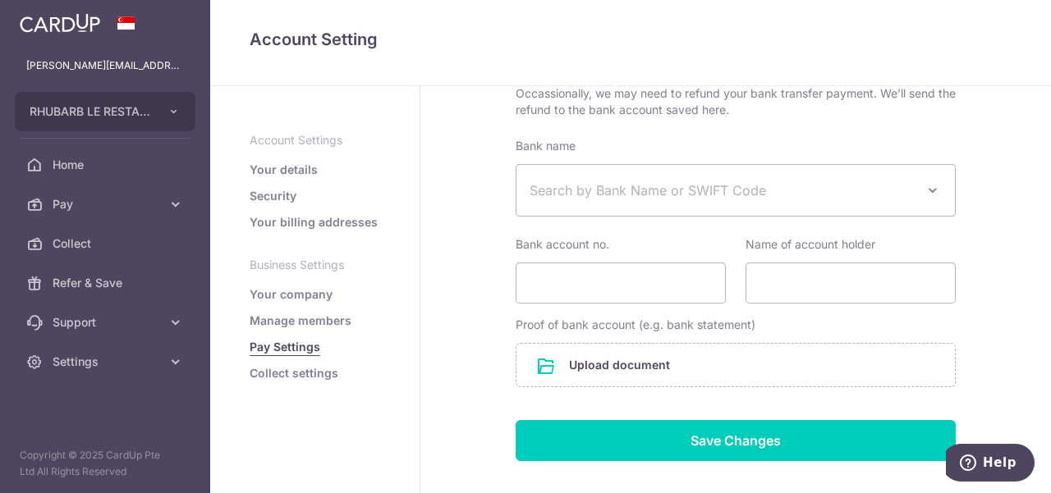
scroll to position [328, 0]
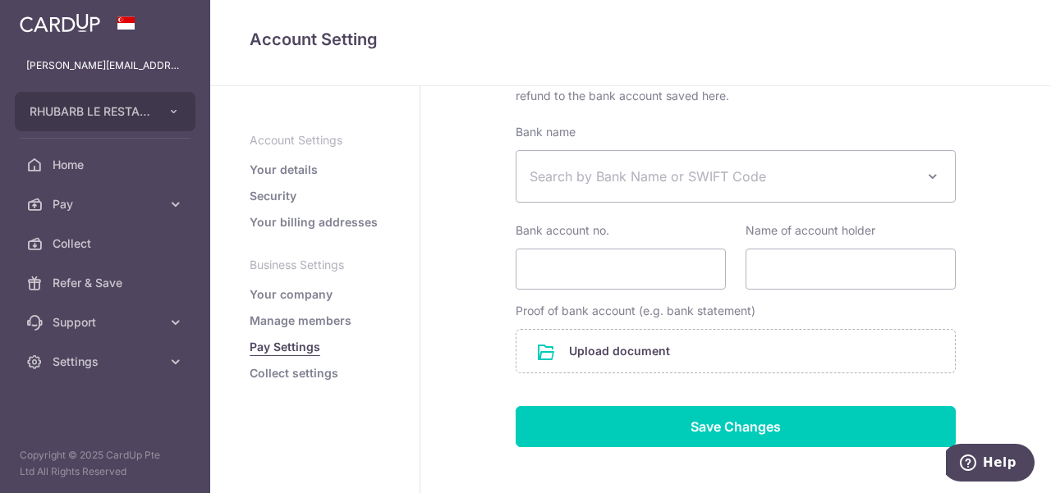
click at [296, 374] on link "Collect settings" at bounding box center [294, 373] width 89 height 16
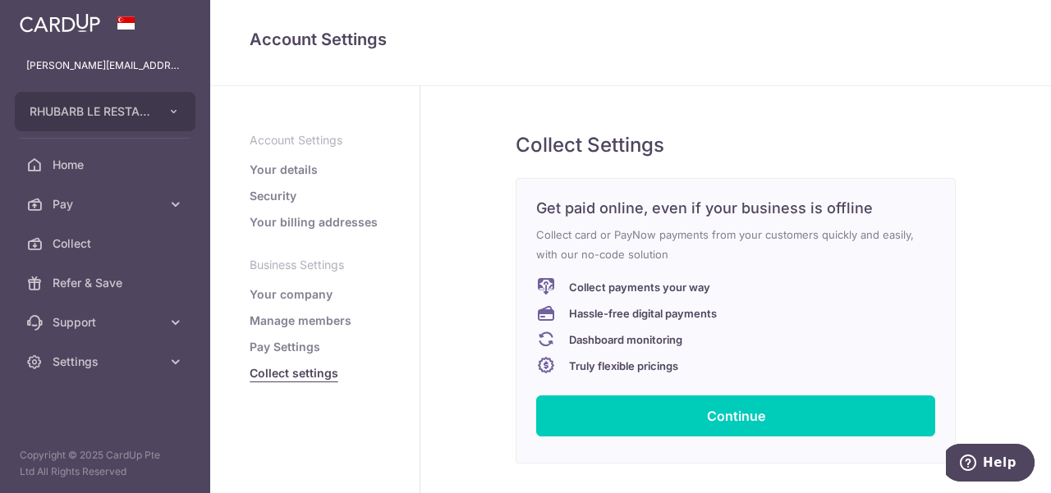
click at [307, 342] on link "Pay Settings" at bounding box center [285, 347] width 71 height 16
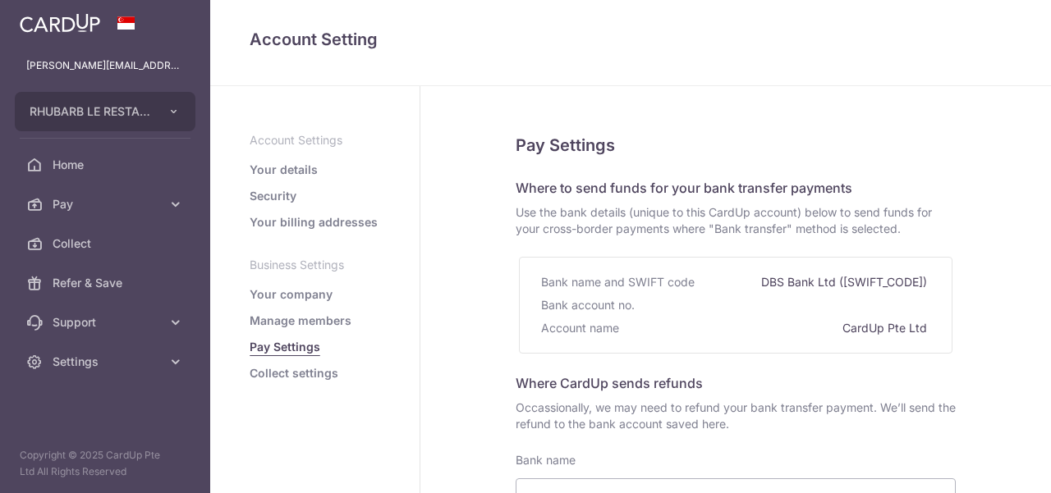
select select
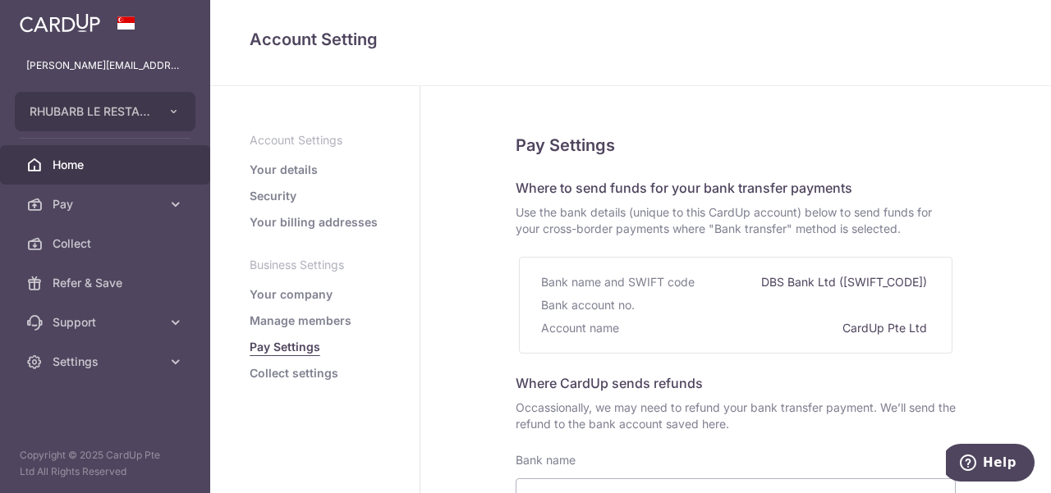
click at [57, 163] on span "Home" at bounding box center [107, 165] width 108 height 16
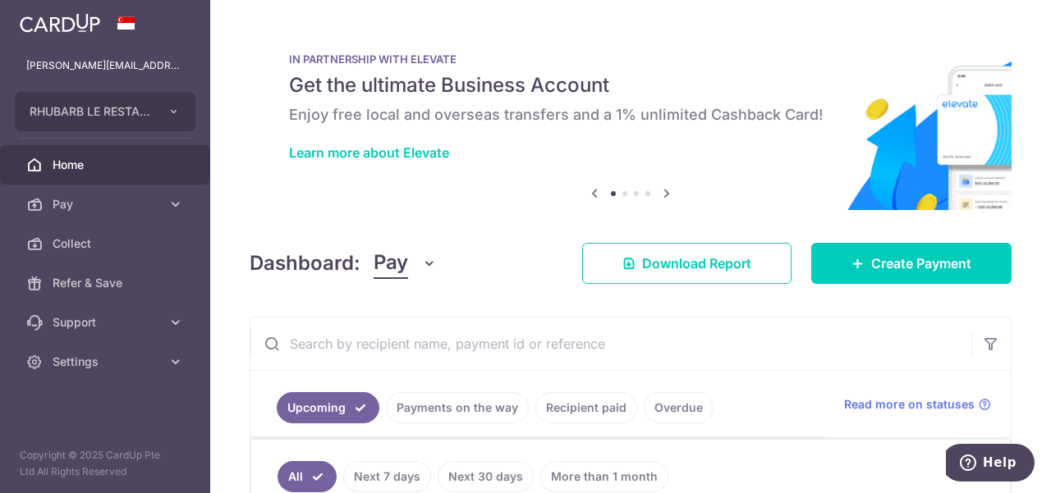
click at [665, 193] on icon at bounding box center [667, 193] width 20 height 21
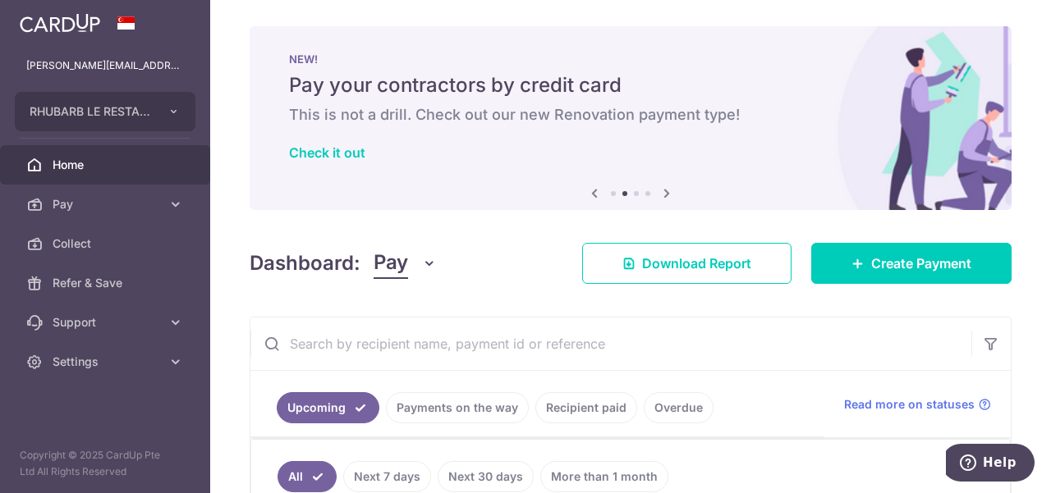
click at [665, 193] on icon at bounding box center [667, 193] width 20 height 21
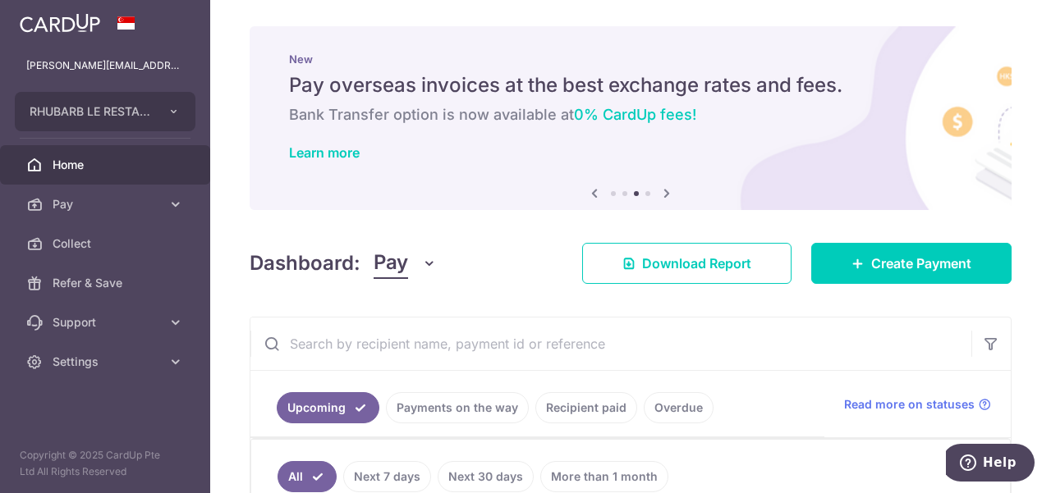
click at [665, 193] on icon at bounding box center [667, 193] width 20 height 21
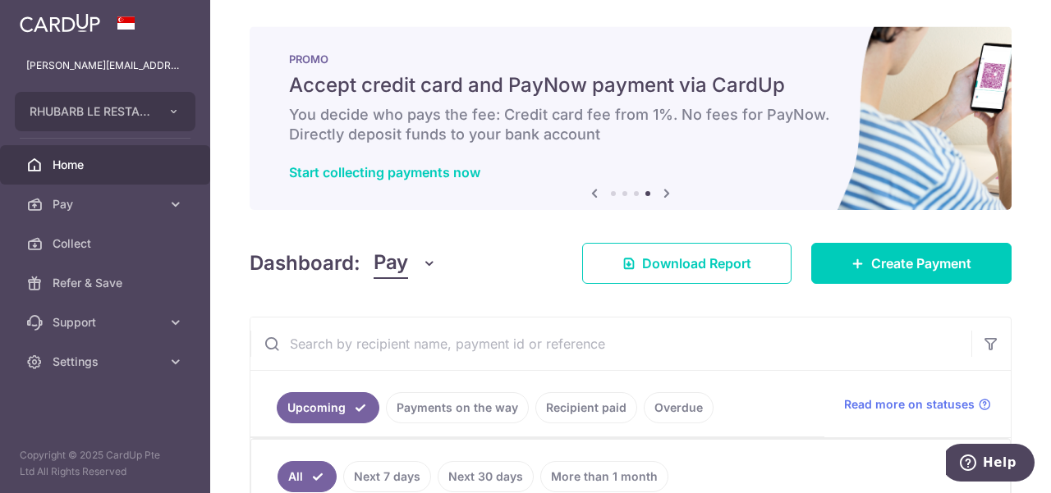
scroll to position [246, 0]
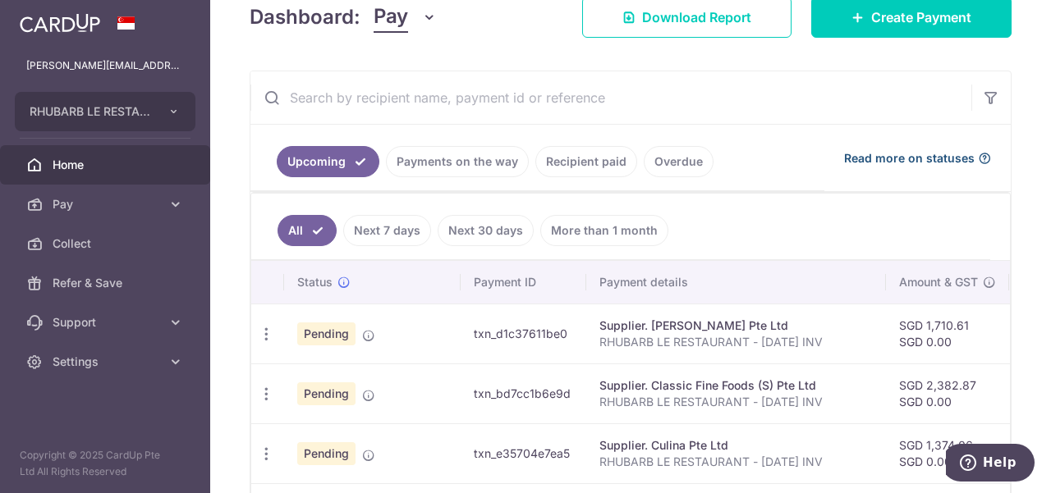
click at [939, 158] on span "Read more on statuses" at bounding box center [909, 158] width 131 height 16
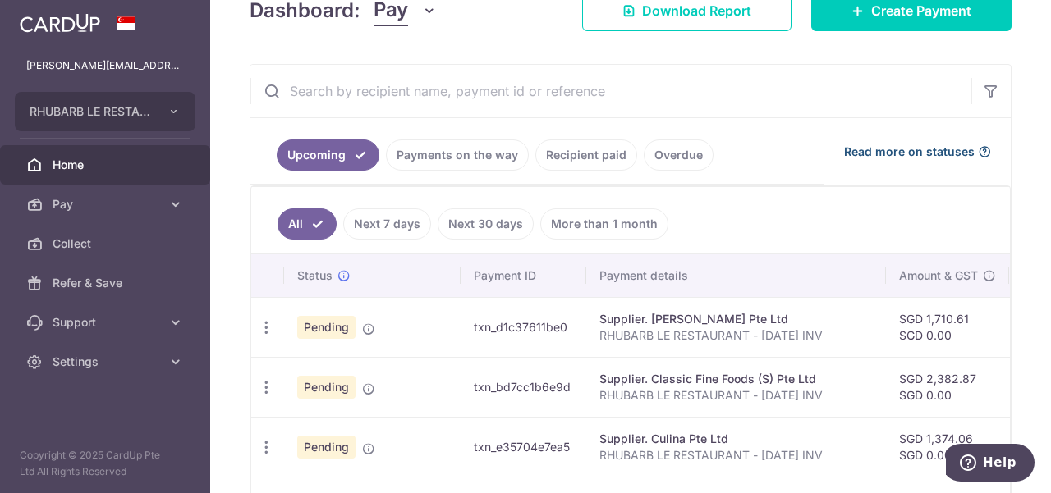
scroll to position [251, 0]
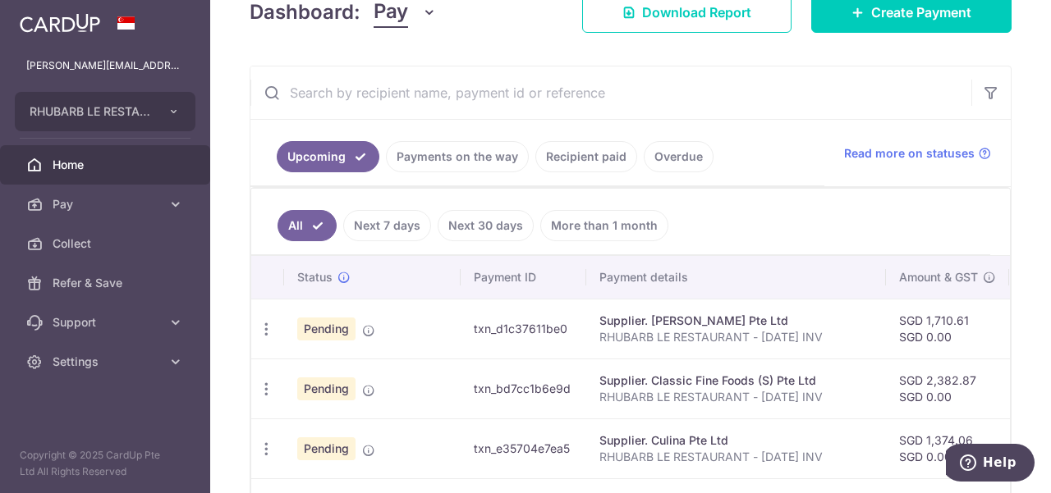
click at [374, 220] on link "Next 7 days" at bounding box center [387, 225] width 88 height 31
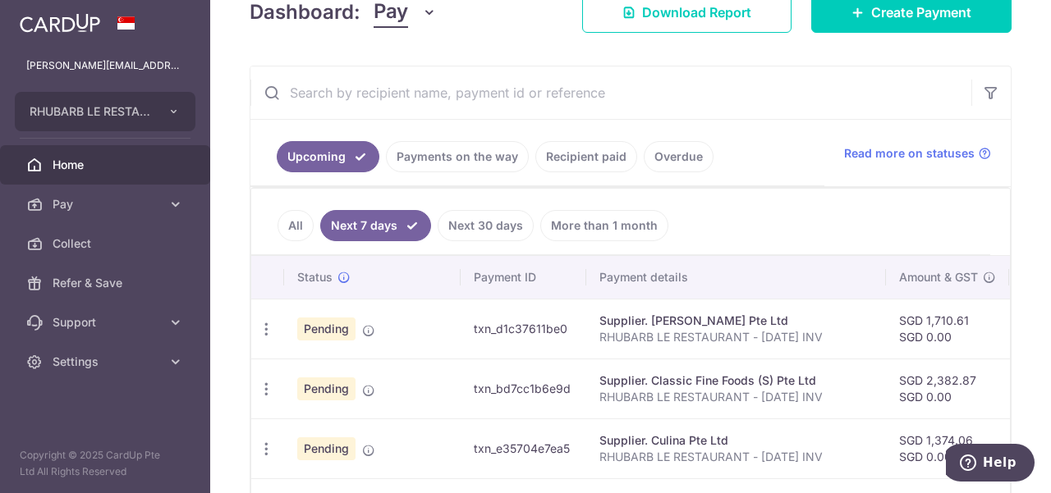
click at [611, 225] on link "More than 1 month" at bounding box center [604, 225] width 128 height 31
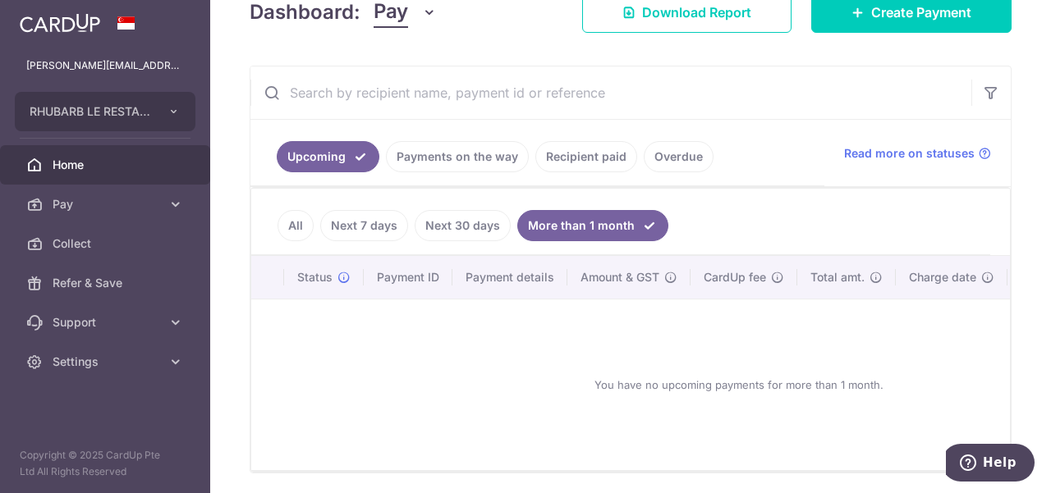
click at [464, 224] on link "Next 30 days" at bounding box center [463, 225] width 96 height 31
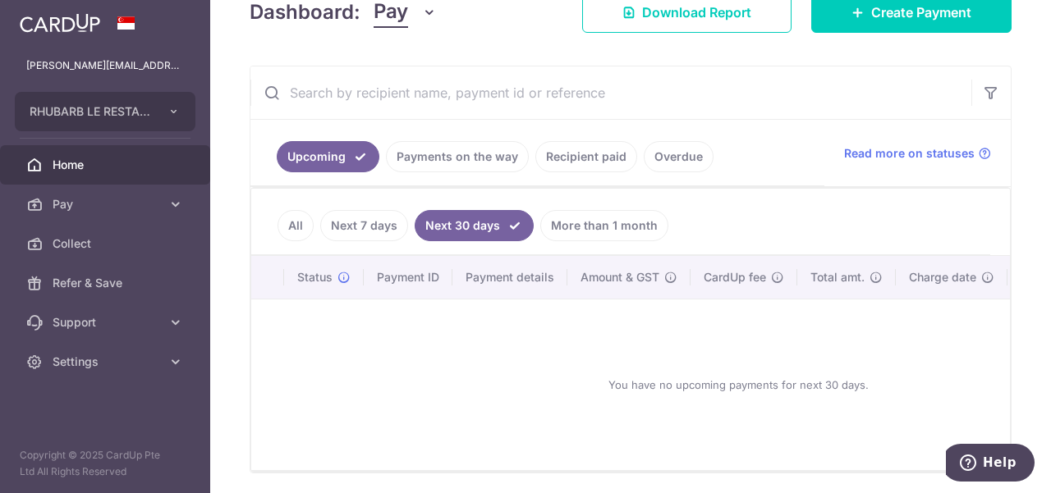
click at [367, 226] on link "Next 7 days" at bounding box center [364, 225] width 88 height 31
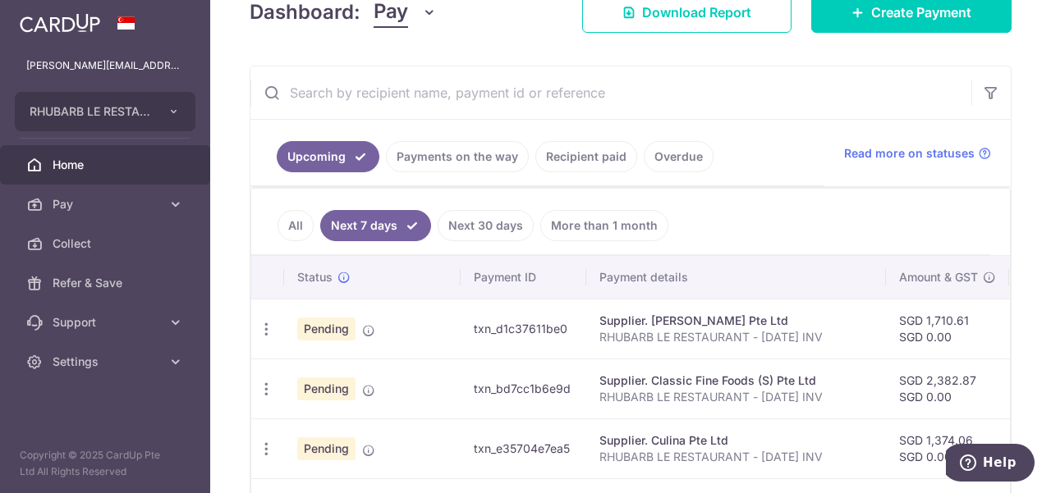
click at [449, 151] on link "Payments on the way" at bounding box center [457, 156] width 143 height 31
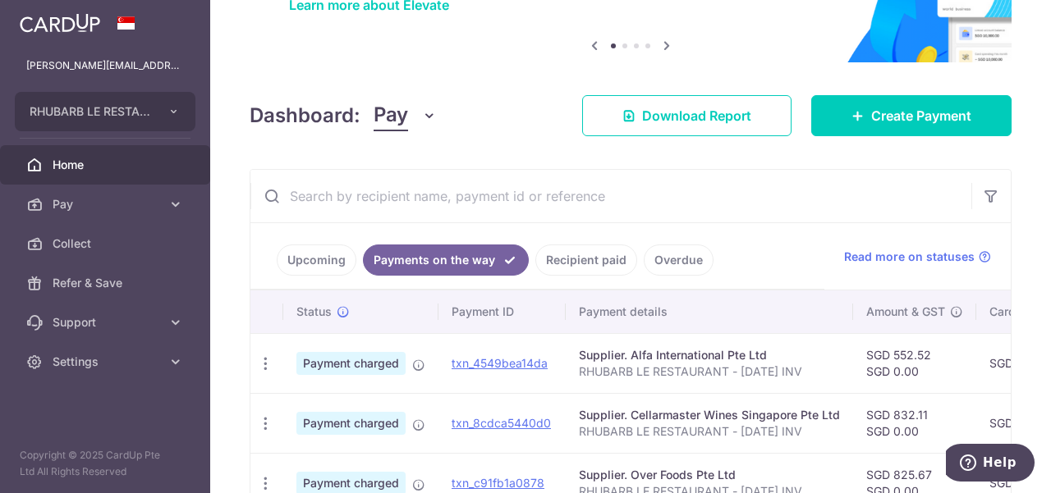
scroll to position [139, 0]
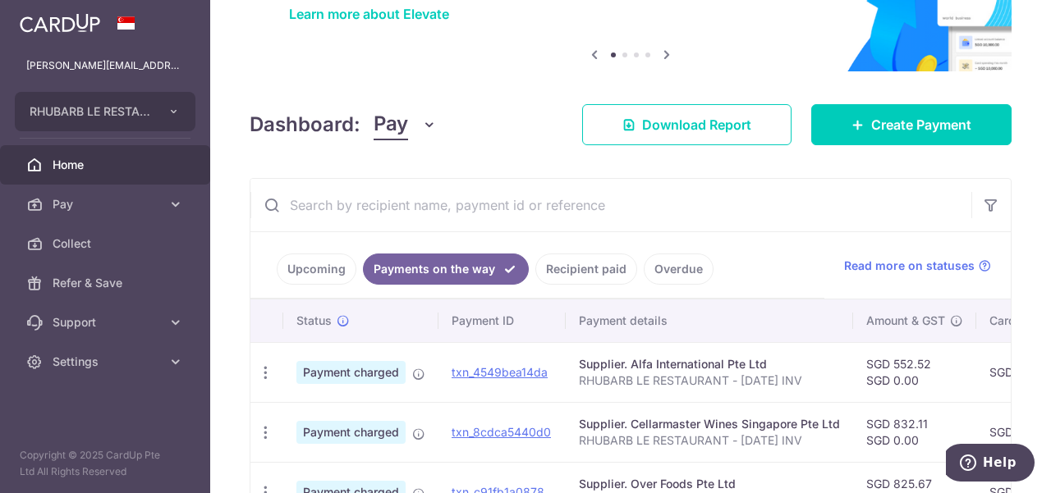
click at [578, 270] on link "Recipient paid" at bounding box center [586, 269] width 102 height 31
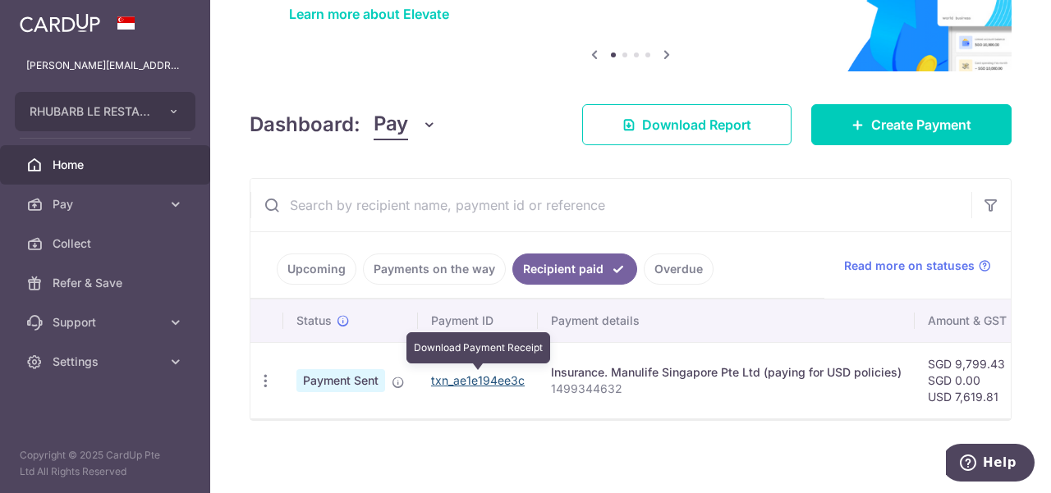
click at [497, 377] on link "txn_ae1e194ee3c" at bounding box center [478, 381] width 94 height 14
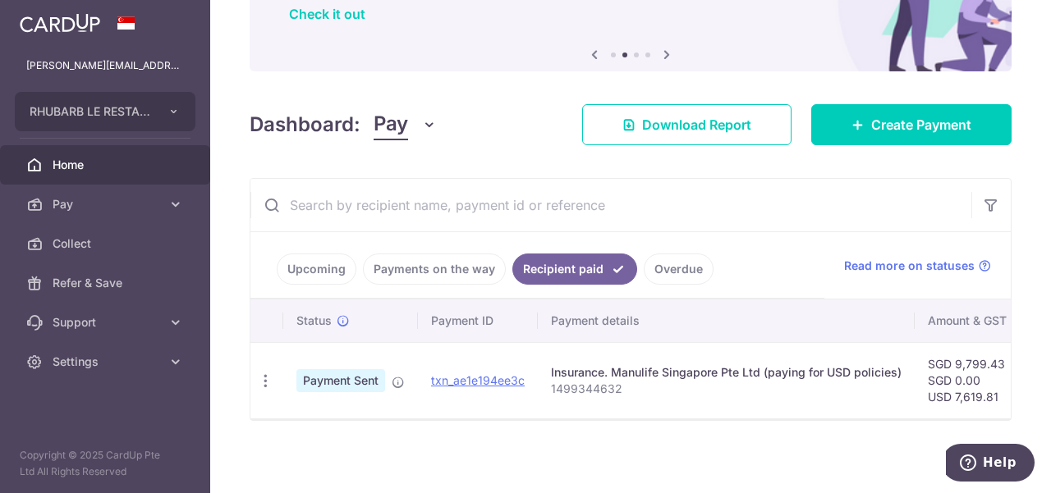
click at [317, 266] on link "Upcoming" at bounding box center [317, 269] width 80 height 31
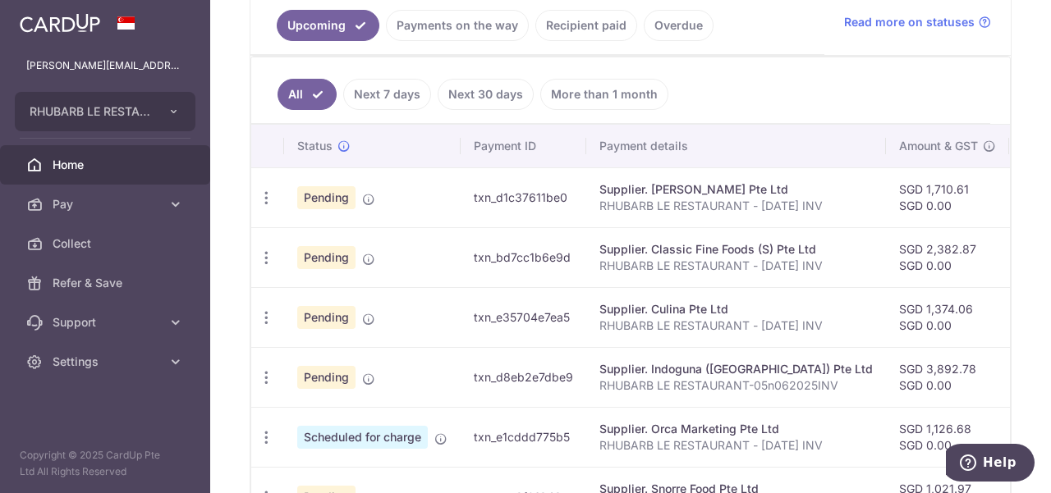
scroll to position [385, 0]
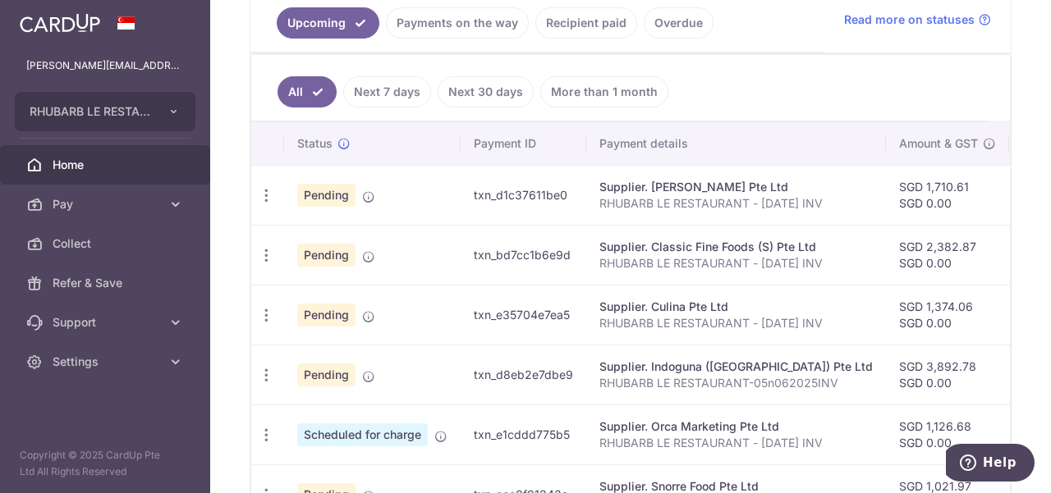
click at [470, 30] on link "Payments on the way" at bounding box center [457, 22] width 143 height 31
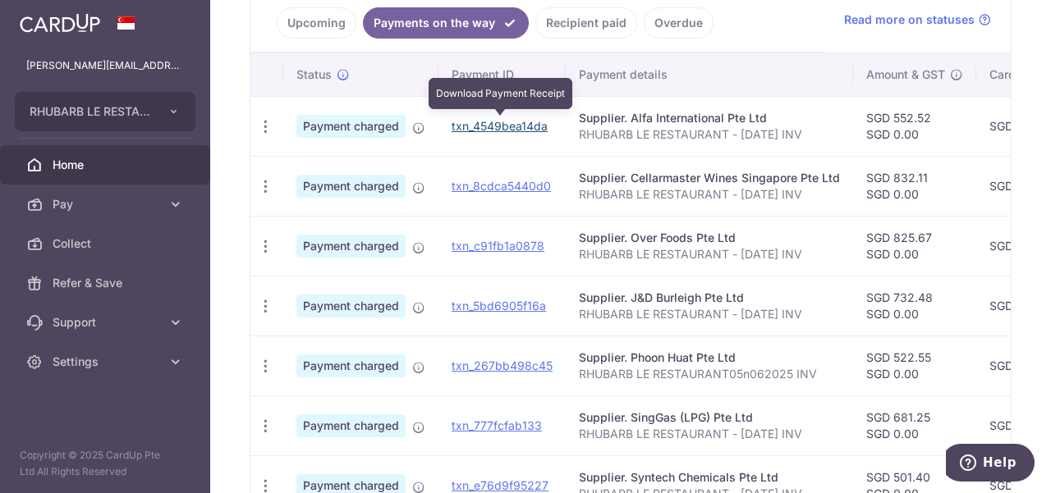
drag, startPoint x: 527, startPoint y: 126, endPoint x: 593, endPoint y: 89, distance: 75.4
click at [527, 126] on link "txn_4549bea14da" at bounding box center [500, 126] width 96 height 14
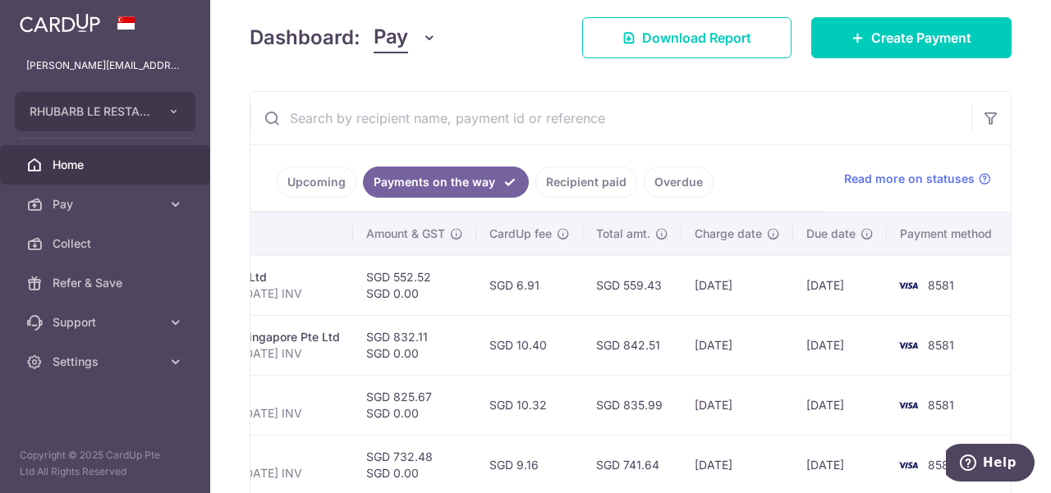
scroll to position [221, 0]
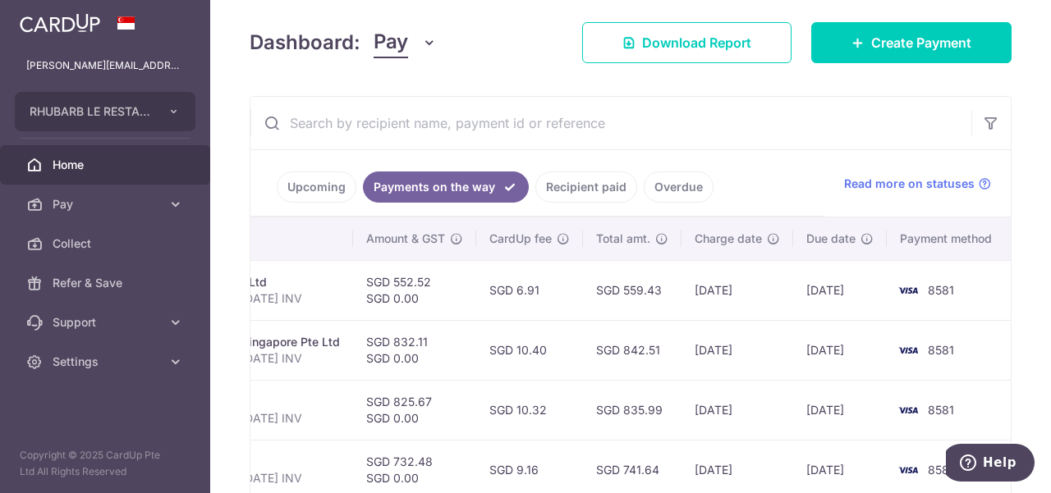
click at [308, 182] on link "Upcoming" at bounding box center [317, 187] width 80 height 31
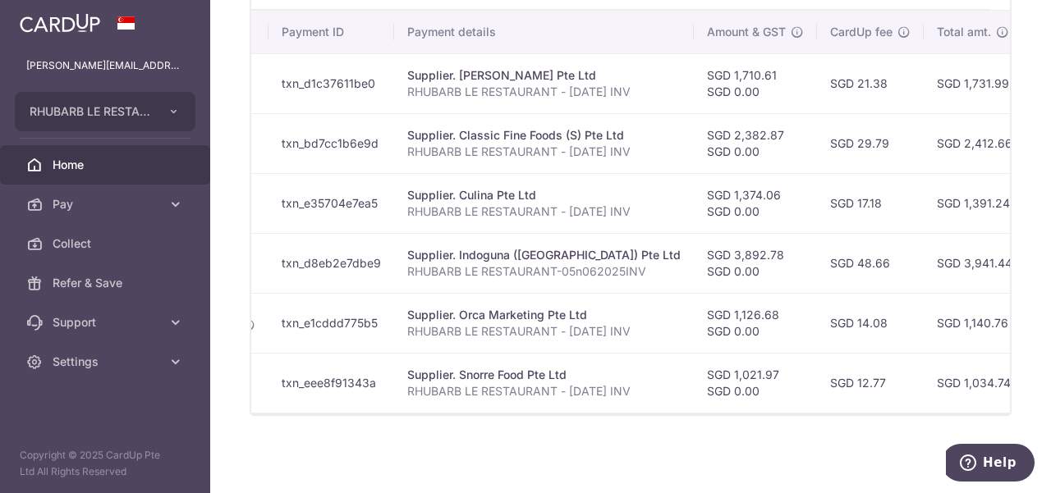
scroll to position [0, 0]
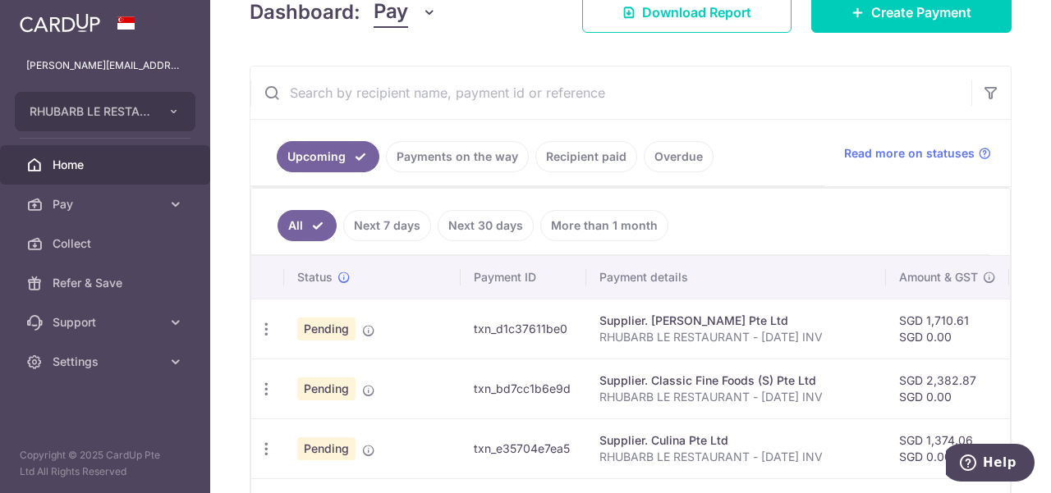
click at [446, 158] on link "Payments on the way" at bounding box center [457, 156] width 143 height 31
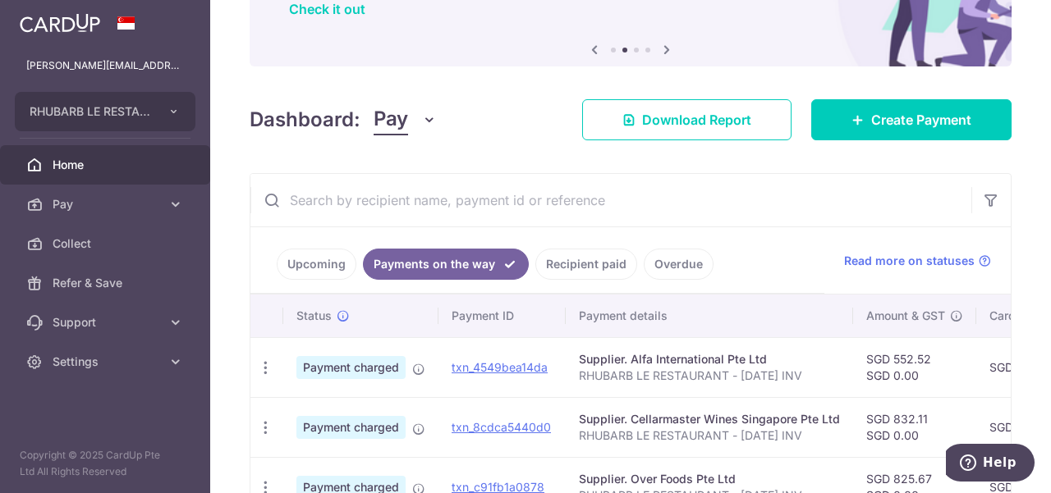
scroll to position [251, 0]
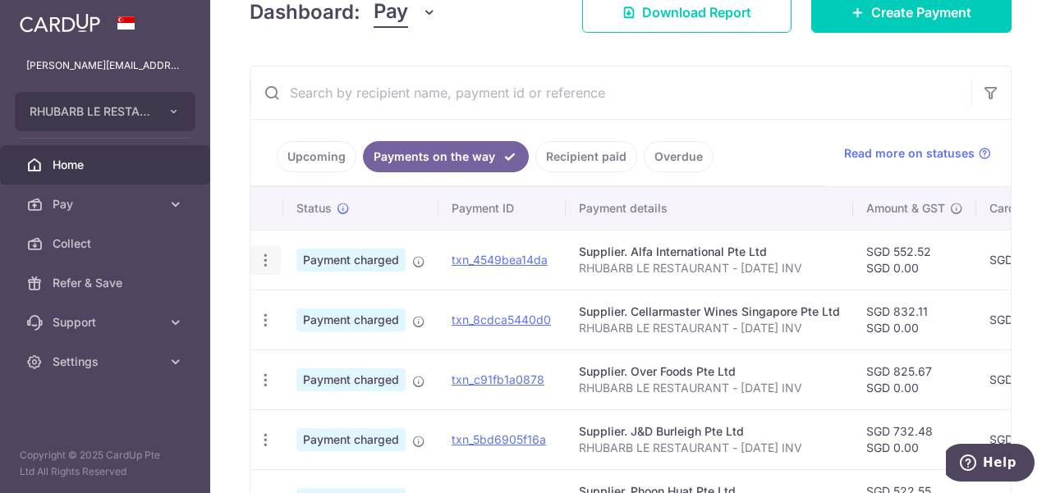
click at [259, 263] on icon "button" at bounding box center [265, 260] width 17 height 17
click at [271, 304] on icon at bounding box center [274, 306] width 20 height 20
click at [324, 161] on link "Upcoming" at bounding box center [317, 156] width 80 height 31
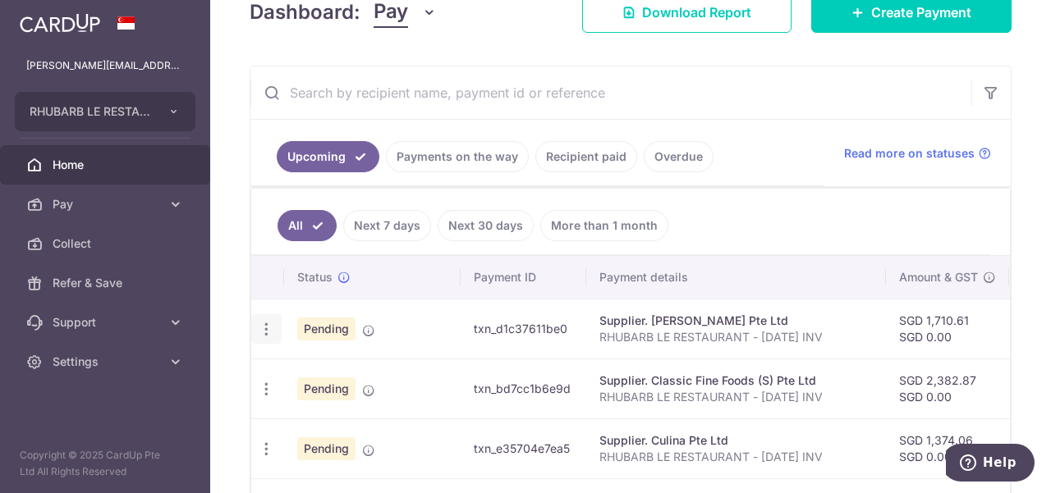
click at [268, 324] on icon "button" at bounding box center [266, 329] width 17 height 17
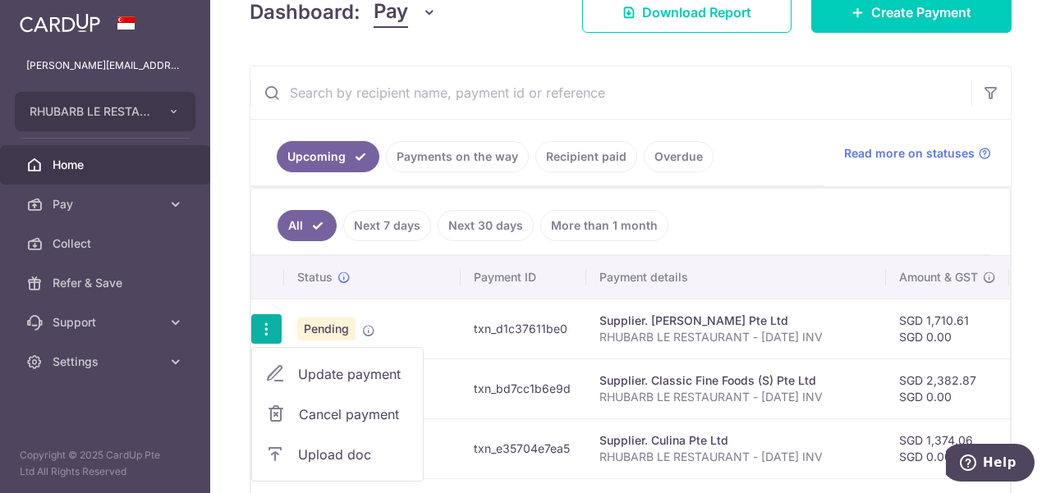
click at [732, 221] on ul "All Next 7 days Next 30 days More than 1 month" at bounding box center [620, 222] width 739 height 66
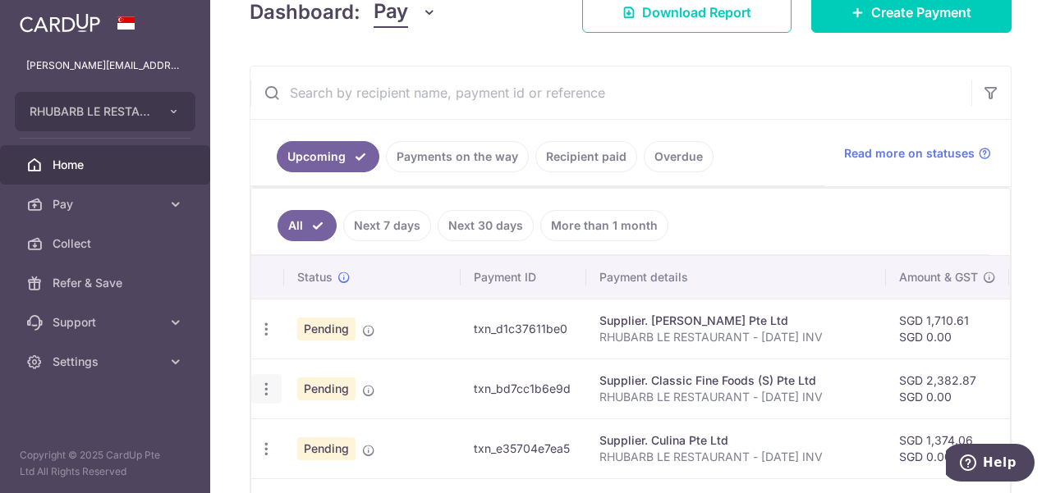
click at [265, 338] on icon "button" at bounding box center [266, 329] width 17 height 17
click at [325, 432] on span "Update payment" at bounding box center [354, 434] width 112 height 20
radio input "true"
type input "2,382.87"
type input "0.00"
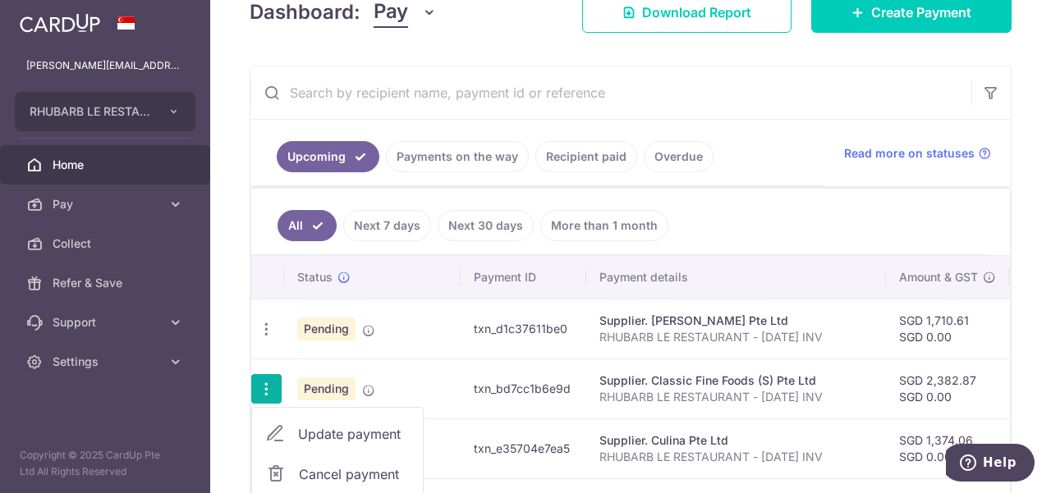
type input "14/08/2025"
type input "RHUBARB LE RESTAURANT - MAY2025 INV"
type input "CLASSICMAY25INV"
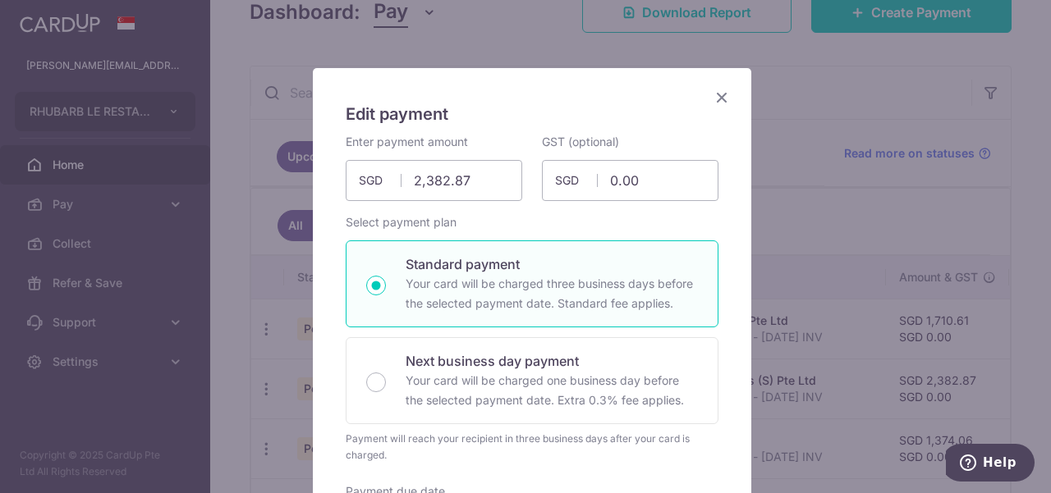
scroll to position [0, 0]
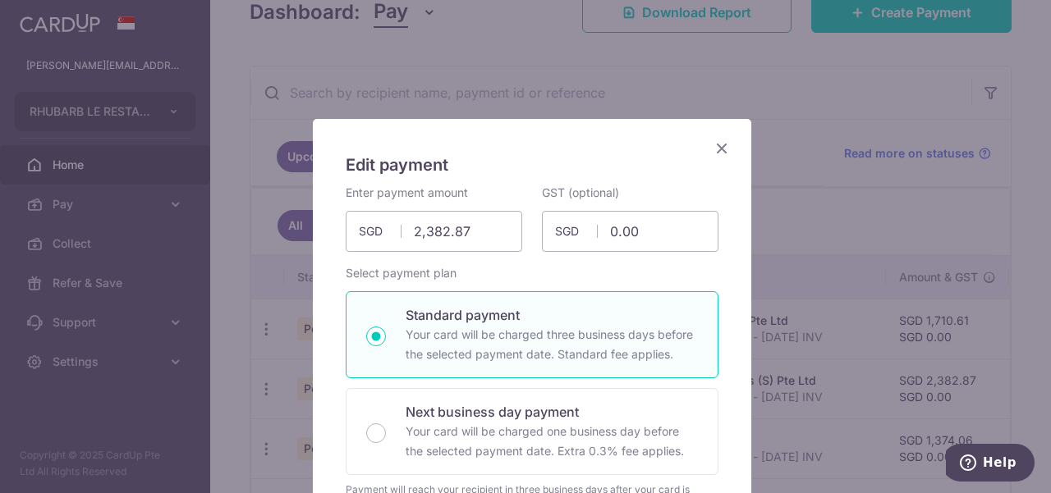
click at [713, 145] on icon "Close" at bounding box center [722, 148] width 20 height 21
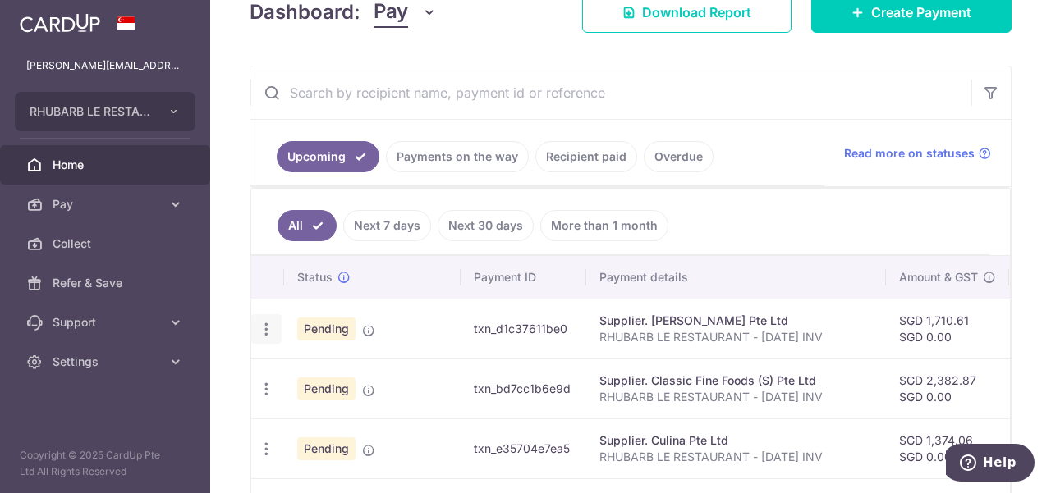
click at [264, 323] on icon "button" at bounding box center [266, 329] width 17 height 17
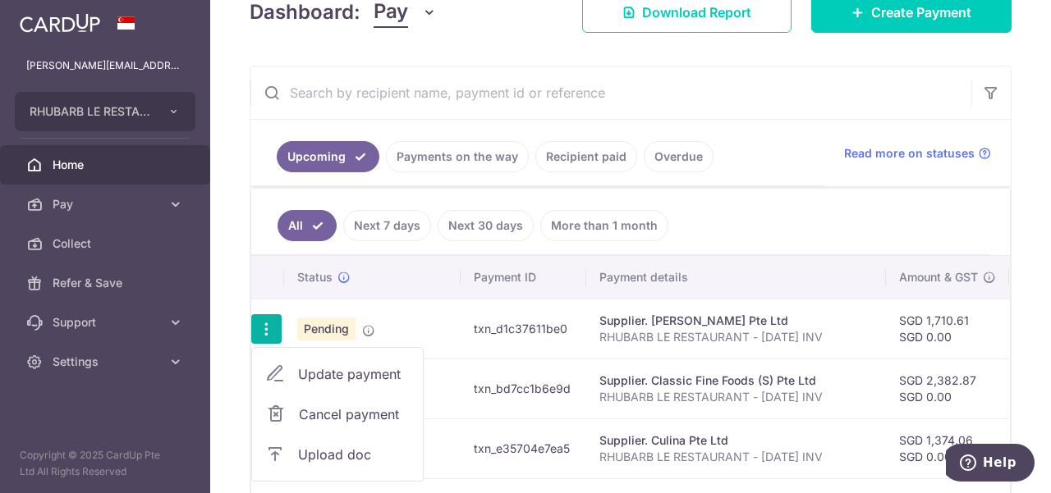
click at [226, 229] on div "× Pause Schedule Pause all future payments in this series Pause just this one p…" at bounding box center [630, 246] width 841 height 493
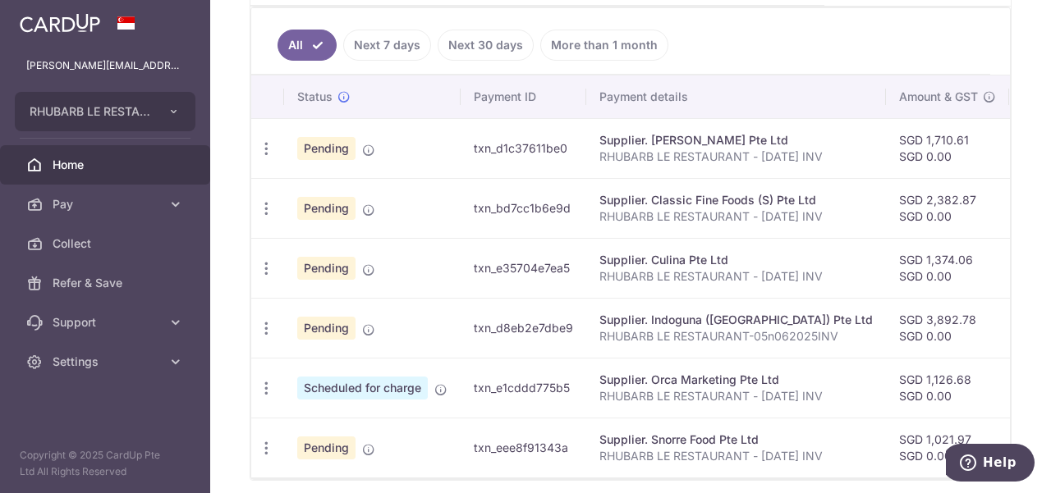
scroll to position [498, 0]
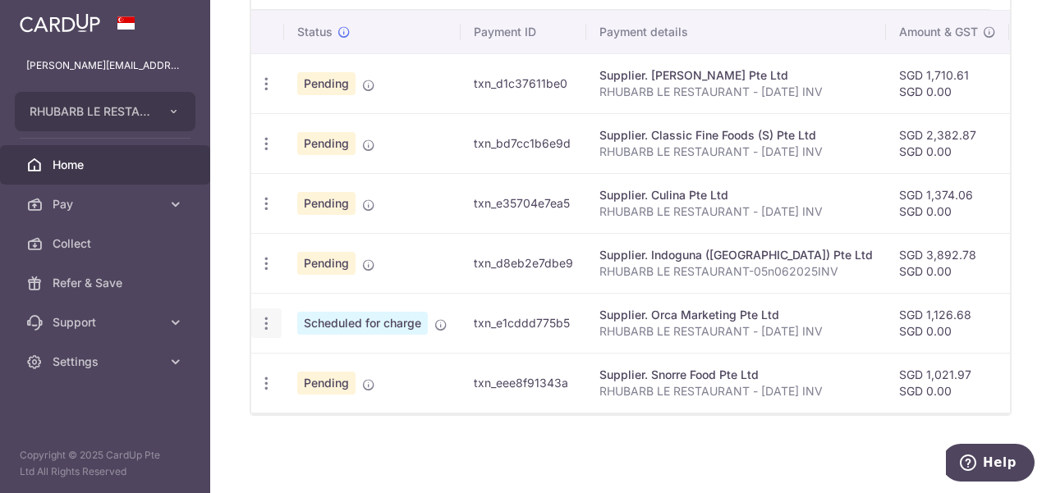
click at [266, 93] on icon "button" at bounding box center [266, 84] width 17 height 17
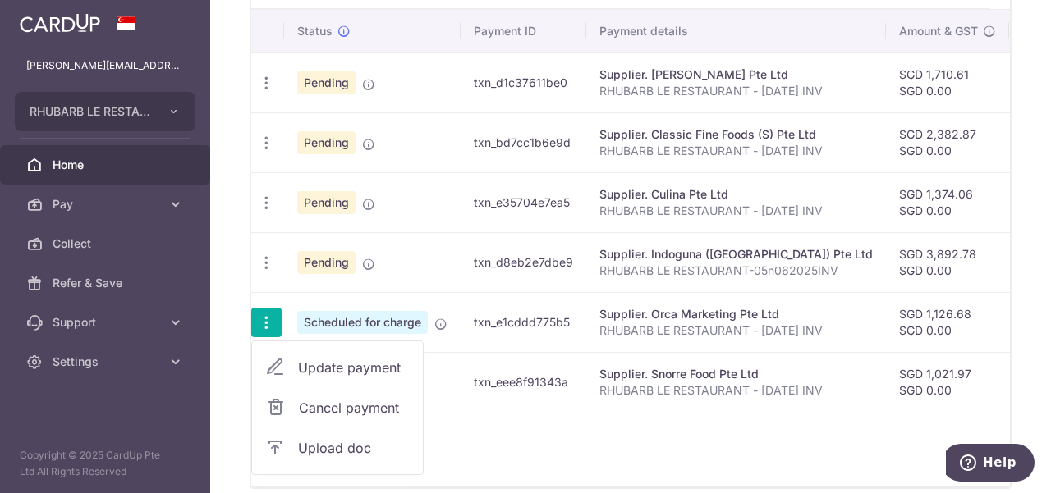
click at [229, 305] on div "× Pause Schedule Pause all future payments in this series Pause just this one p…" at bounding box center [630, 246] width 841 height 493
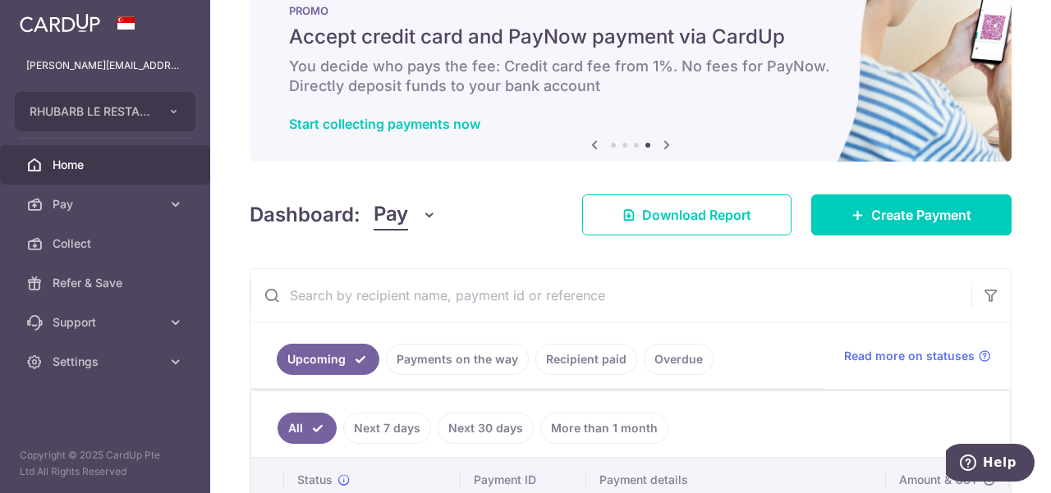
scroll to position [0, 0]
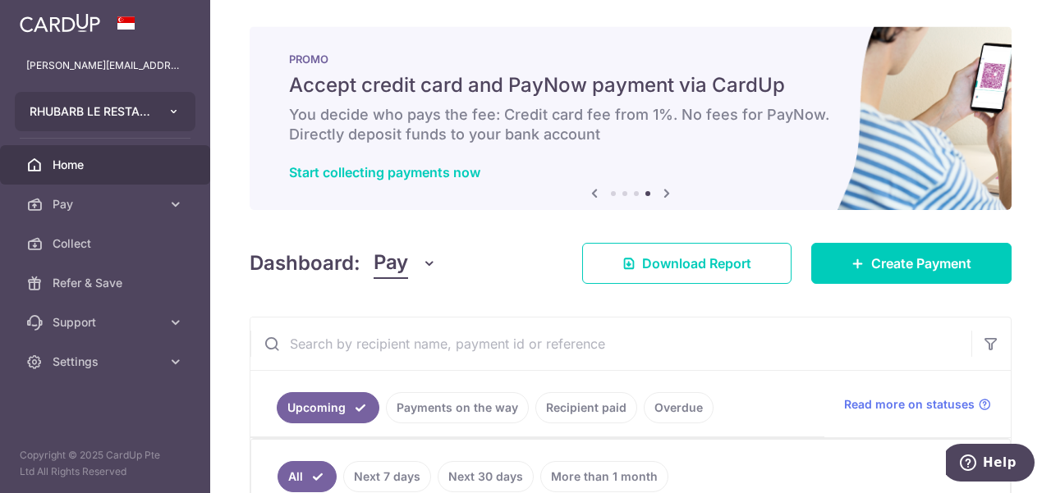
click at [177, 118] on button "RHUBARB LE RESTAURANT PTE. LTD." at bounding box center [105, 111] width 181 height 39
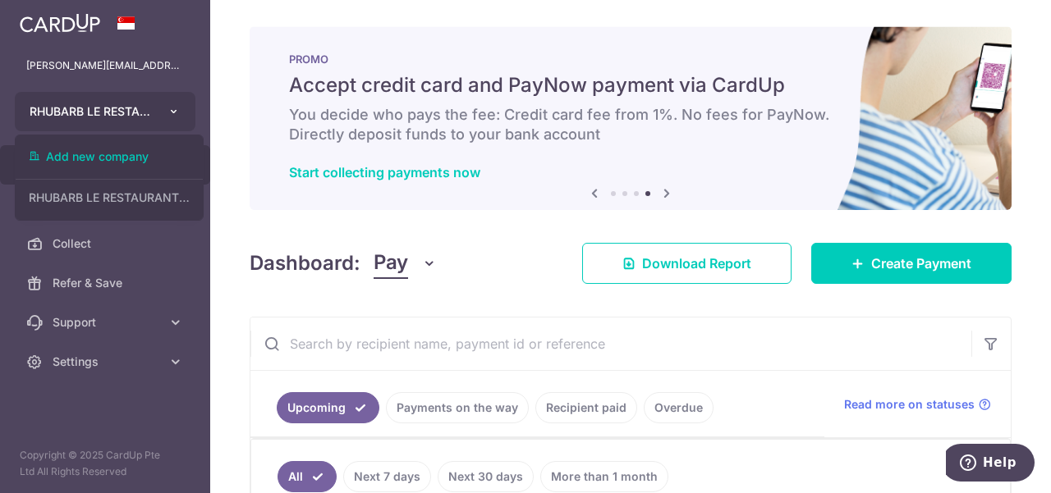
click at [179, 119] on button "RHUBARB LE RESTAURANT PTE. LTD." at bounding box center [105, 111] width 181 height 39
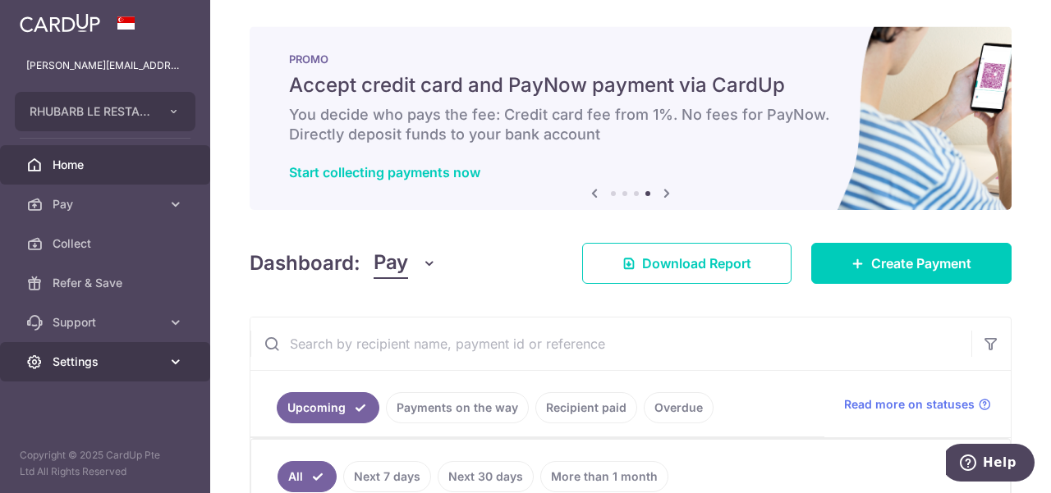
click at [174, 360] on icon at bounding box center [175, 362] width 16 height 16
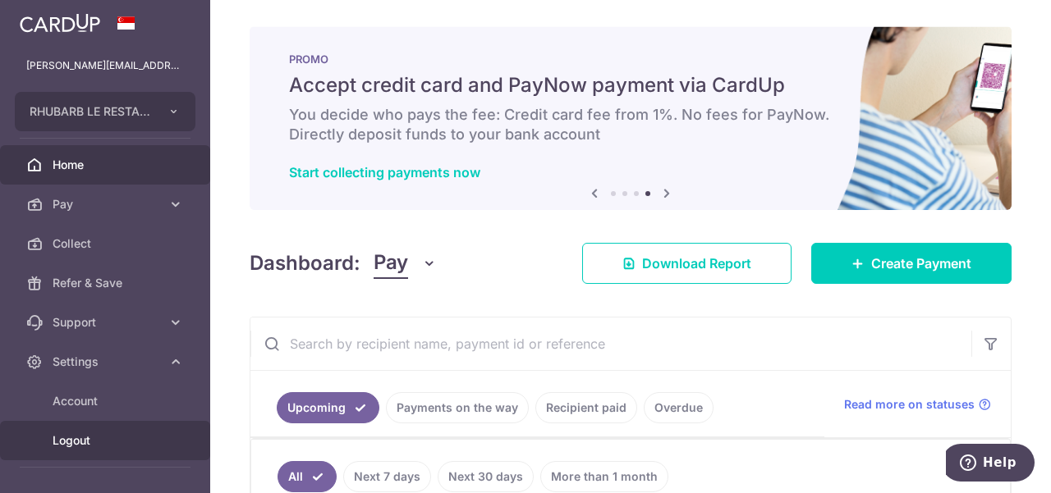
click at [91, 434] on span "Logout" at bounding box center [107, 441] width 108 height 16
